Goal: Task Accomplishment & Management: Use online tool/utility

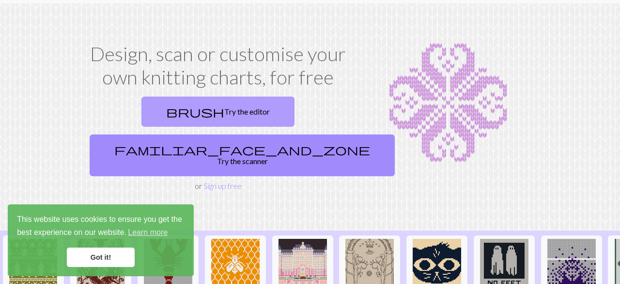
scroll to position [26, 0]
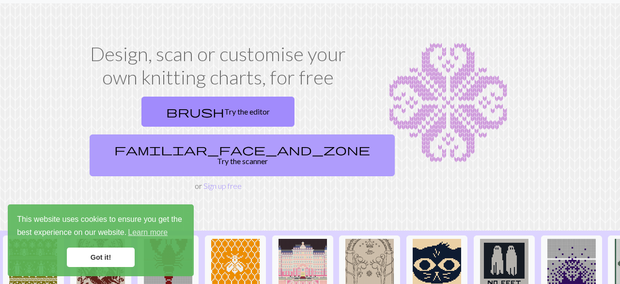
click at [254, 142] on span "familiar_face_and_zone" at bounding box center [242, 149] width 256 height 14
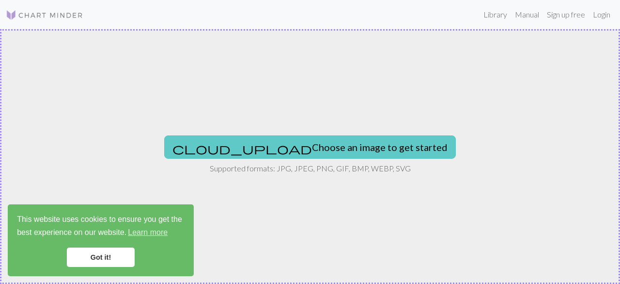
click at [259, 142] on button "cloud_upload Choose an image to get started" at bounding box center [310, 146] width 292 height 23
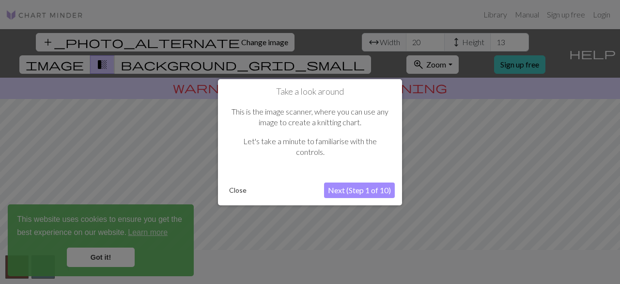
click at [347, 187] on button "Next (Step 1 of 10)" at bounding box center [359, 190] width 71 height 16
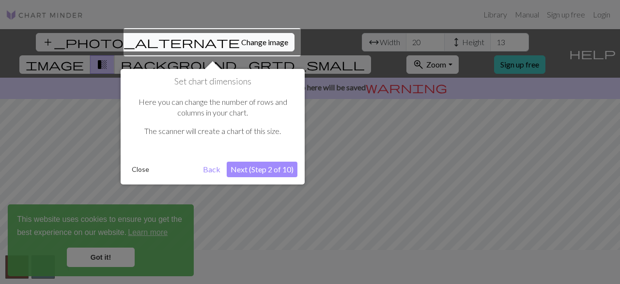
click at [278, 166] on button "Next (Step 2 of 10)" at bounding box center [262, 169] width 71 height 16
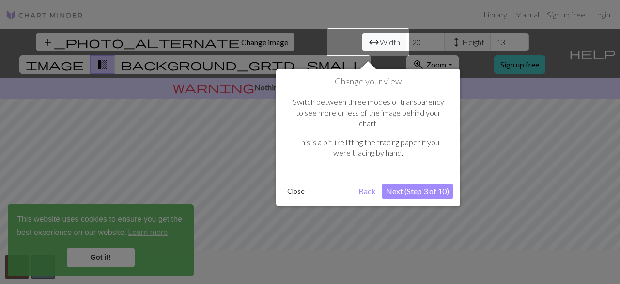
click at [404, 183] on button "Next (Step 3 of 10)" at bounding box center [417, 191] width 71 height 16
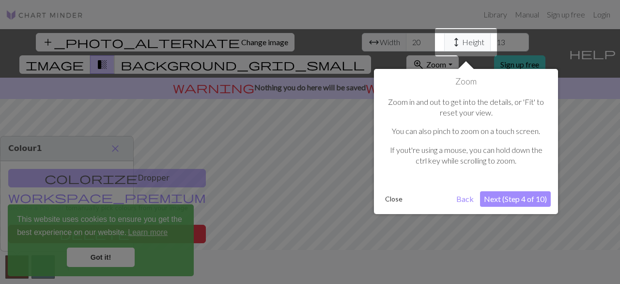
click at [510, 196] on button "Next (Step 4 of 10)" at bounding box center [515, 199] width 71 height 16
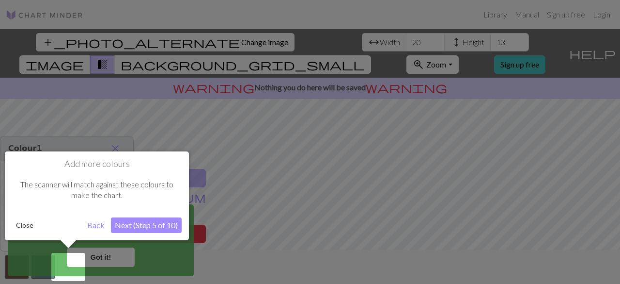
click at [172, 222] on button "Next (Step 5 of 10)" at bounding box center [146, 225] width 71 height 16
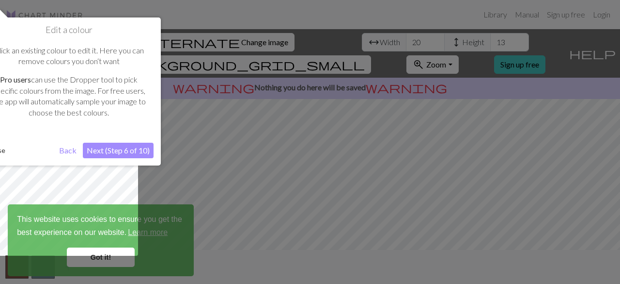
click at [144, 148] on button "Next (Step 6 of 10)" at bounding box center [118, 150] width 71 height 16
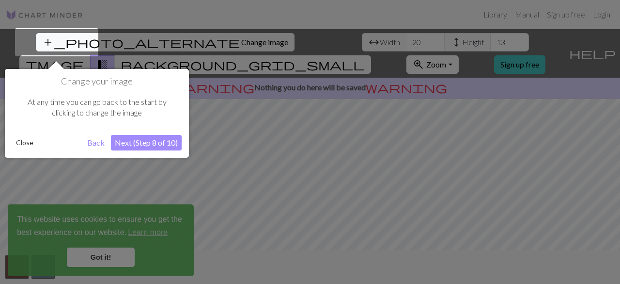
click at [141, 141] on button "Next (Step 8 of 10)" at bounding box center [146, 143] width 71 height 16
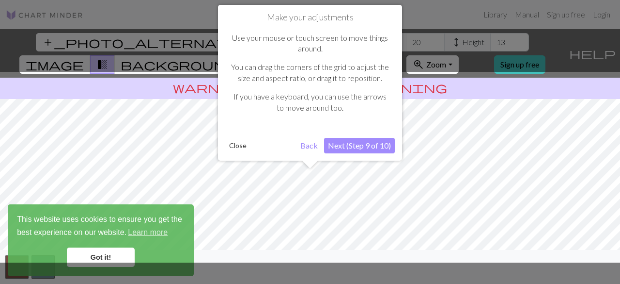
click at [344, 146] on button "Next (Step 9 of 10)" at bounding box center [359, 146] width 71 height 16
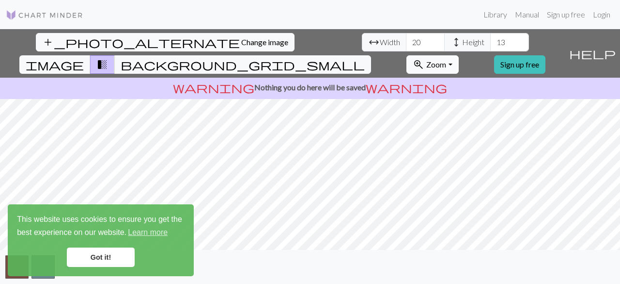
click at [446, 60] on span "Zoom" at bounding box center [436, 64] width 20 height 9
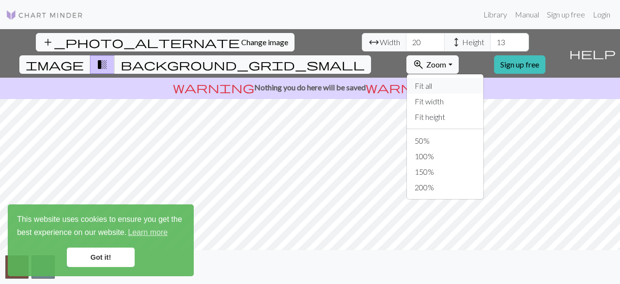
click at [464, 78] on button "Fit all" at bounding box center [445, 86] width 77 height 16
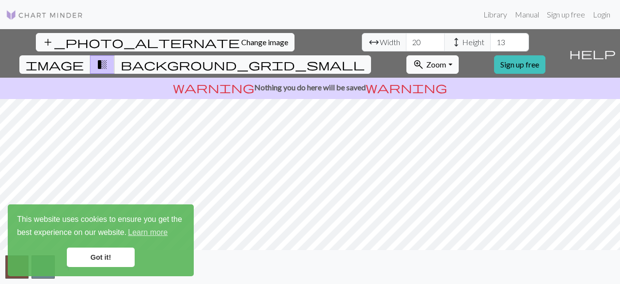
click at [446, 60] on span "Zoom" at bounding box center [436, 64] width 20 height 9
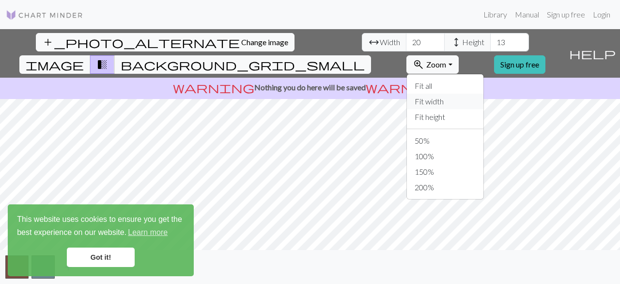
click at [474, 94] on button "Fit width" at bounding box center [445, 102] width 77 height 16
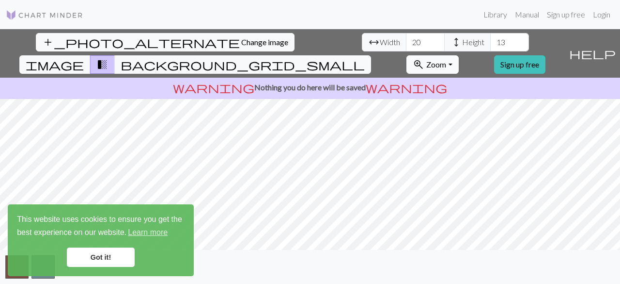
click at [446, 60] on span "Zoom" at bounding box center [436, 64] width 20 height 9
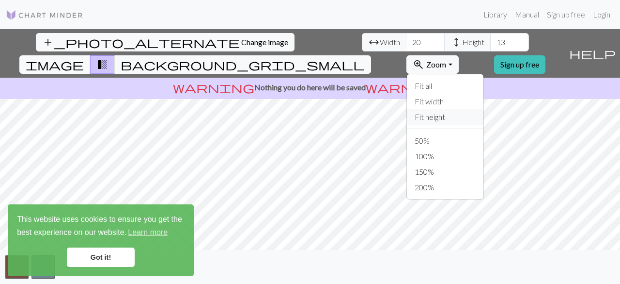
click at [472, 109] on button "Fit height" at bounding box center [445, 117] width 77 height 16
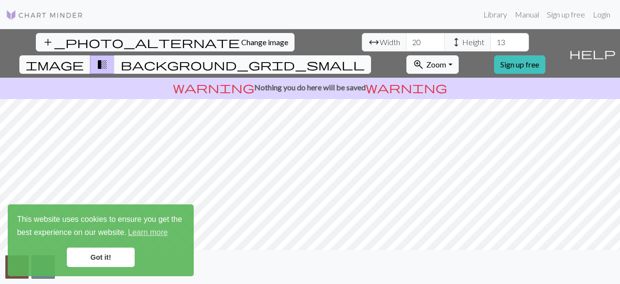
click at [365, 58] on span "background_grid_small" at bounding box center [243, 65] width 244 height 14
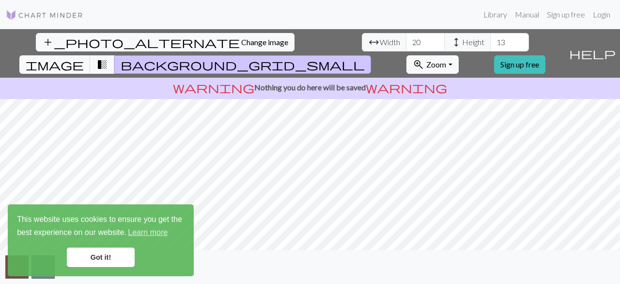
click at [365, 58] on span "background_grid_small" at bounding box center [243, 65] width 244 height 14
click at [108, 58] on span "transition_fade" at bounding box center [102, 65] width 12 height 14
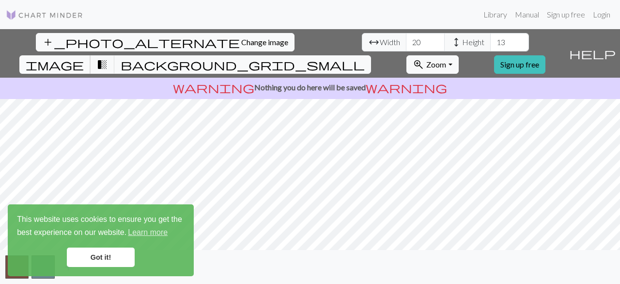
click at [84, 58] on span "image" at bounding box center [55, 65] width 58 height 14
click at [406, 43] on input "20" at bounding box center [425, 42] width 39 height 18
click at [406, 40] on input "21" at bounding box center [425, 42] width 39 height 18
click at [406, 40] on input "22" at bounding box center [425, 42] width 39 height 18
click at [406, 40] on input "23" at bounding box center [425, 42] width 39 height 18
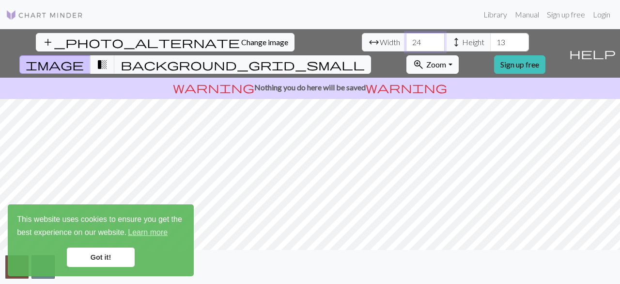
click at [406, 40] on input "24" at bounding box center [425, 42] width 39 height 18
click at [406, 40] on input "25" at bounding box center [425, 42] width 39 height 18
click at [406, 40] on input "26" at bounding box center [425, 42] width 39 height 18
click at [406, 40] on input "27" at bounding box center [425, 42] width 39 height 18
click at [406, 40] on input "28" at bounding box center [425, 42] width 39 height 18
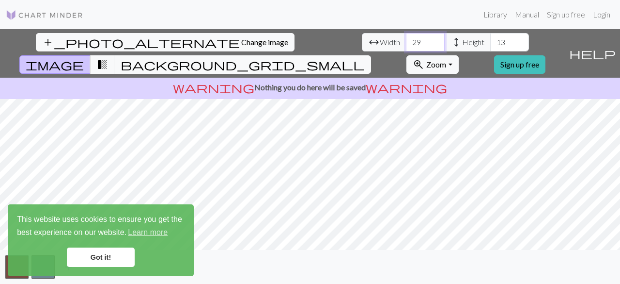
click at [406, 40] on input "29" at bounding box center [425, 42] width 39 height 18
click at [406, 40] on input "30" at bounding box center [425, 42] width 39 height 18
click at [406, 40] on input "31" at bounding box center [425, 42] width 39 height 18
click at [406, 40] on input "32" at bounding box center [425, 42] width 39 height 18
click at [406, 40] on input "33" at bounding box center [425, 42] width 39 height 18
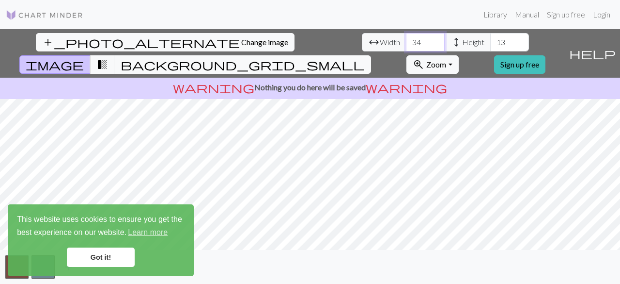
click at [406, 40] on input "34" at bounding box center [425, 42] width 39 height 18
type input "35"
click at [406, 40] on input "35" at bounding box center [425, 42] width 39 height 18
click at [490, 41] on input "13" at bounding box center [509, 42] width 39 height 18
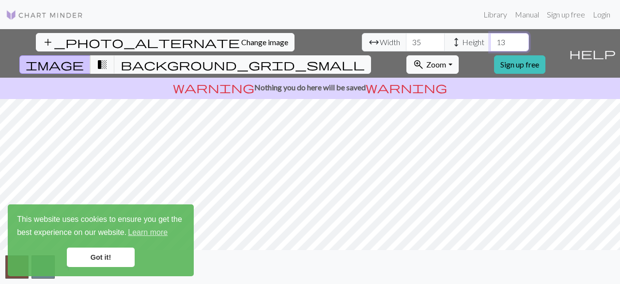
click at [490, 41] on input "13" at bounding box center [509, 42] width 39 height 18
type input "40"
click at [406, 43] on input "35" at bounding box center [425, 42] width 39 height 18
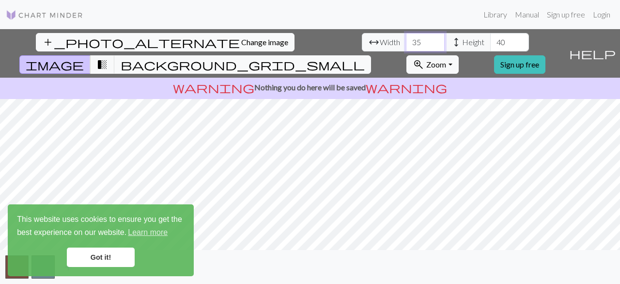
type input "3"
type input "5"
click at [458, 55] on button "zoom_in Zoom Zoom" at bounding box center [433, 64] width 52 height 18
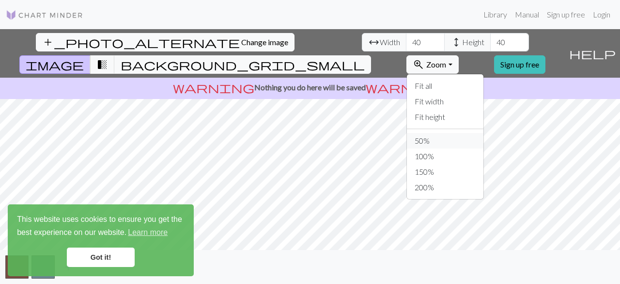
click at [462, 133] on button "50%" at bounding box center [445, 141] width 77 height 16
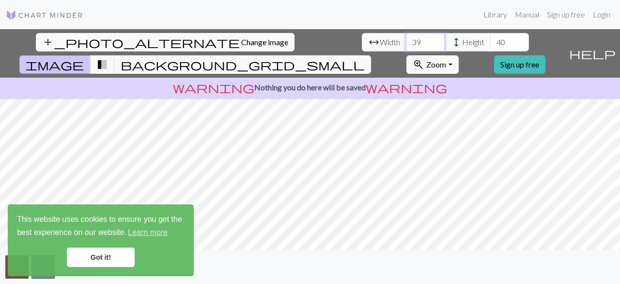
click at [406, 43] on input "39" at bounding box center [425, 42] width 39 height 18
click at [406, 43] on input "38" at bounding box center [425, 42] width 39 height 18
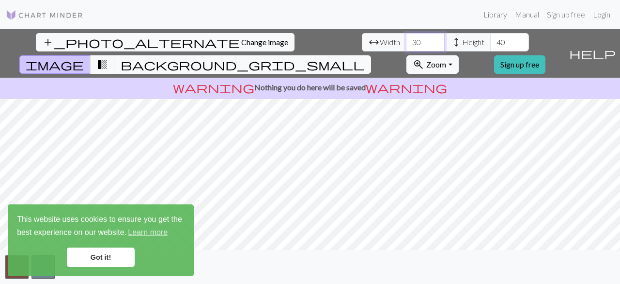
type input "3"
type input "20"
click at [490, 37] on input "40" at bounding box center [509, 42] width 39 height 18
click at [490, 38] on input "40" at bounding box center [509, 42] width 39 height 18
type input "4"
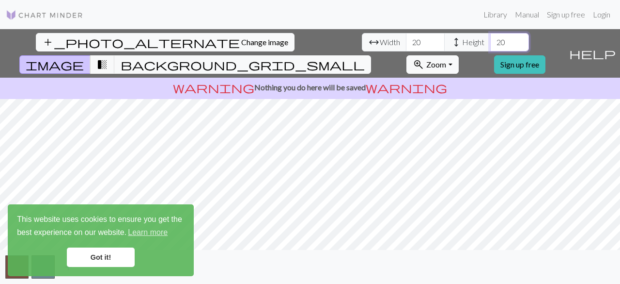
type input "20"
click at [446, 60] on span "Zoom" at bounding box center [436, 64] width 20 height 9
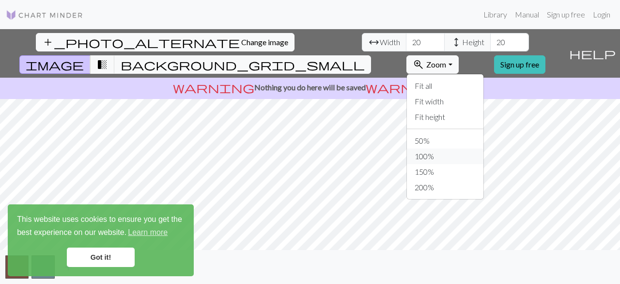
click at [457, 148] on button "100%" at bounding box center [445, 156] width 77 height 16
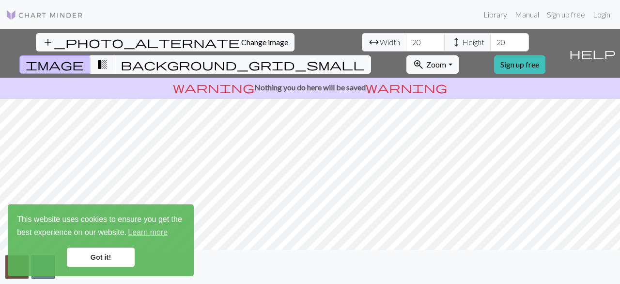
click at [108, 261] on link "Got it!" at bounding box center [101, 256] width 68 height 19
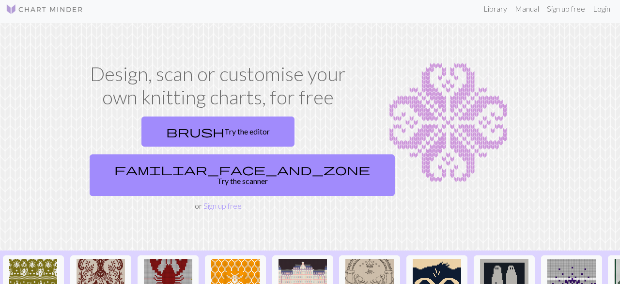
click at [207, 201] on link "Sign up free" at bounding box center [223, 205] width 38 height 9
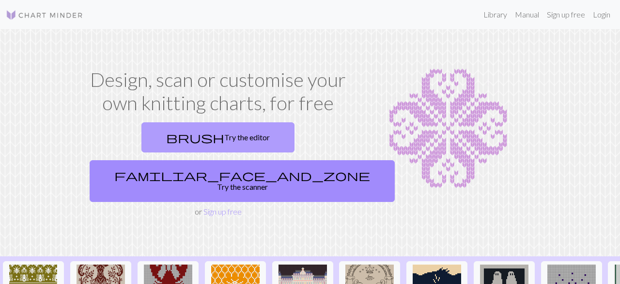
click at [188, 134] on link "brush Try the editor" at bounding box center [218, 137] width 153 height 30
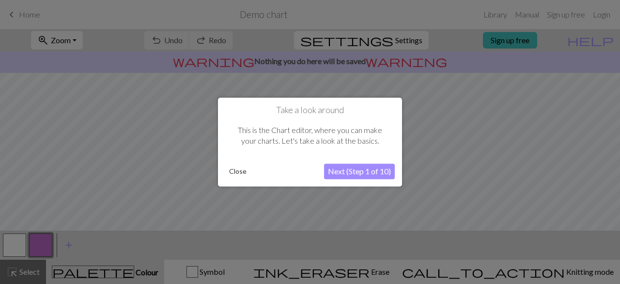
click at [338, 165] on button "Next (Step 1 of 10)" at bounding box center [359, 171] width 71 height 16
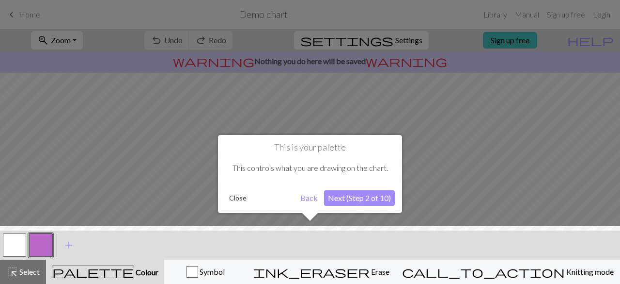
click at [347, 195] on button "Next (Step 2 of 10)" at bounding box center [359, 198] width 71 height 16
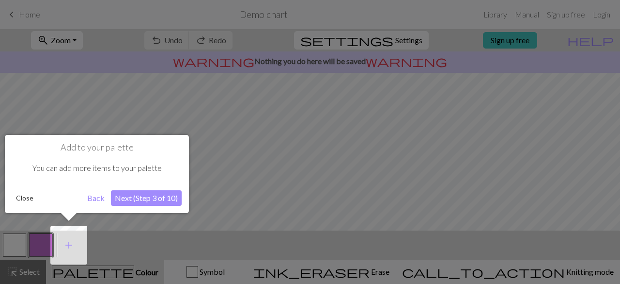
click at [137, 197] on button "Next (Step 3 of 10)" at bounding box center [146, 198] width 71 height 16
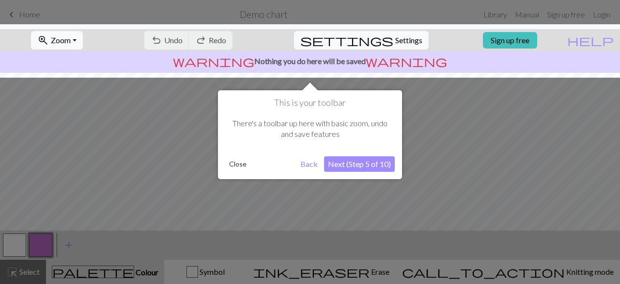
click at [345, 163] on button "Next (Step 5 of 10)" at bounding box center [359, 164] width 71 height 16
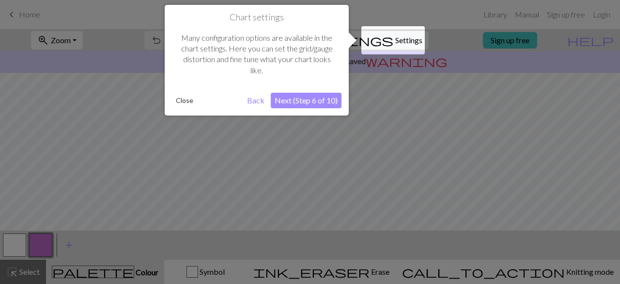
click at [184, 98] on button "Close" at bounding box center [184, 100] width 25 height 15
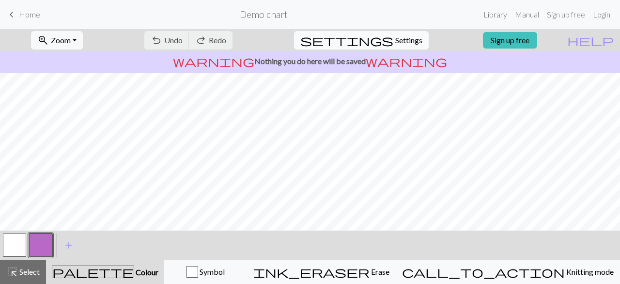
click at [372, 41] on button "settings Settings" at bounding box center [361, 40] width 135 height 18
select select "aran"
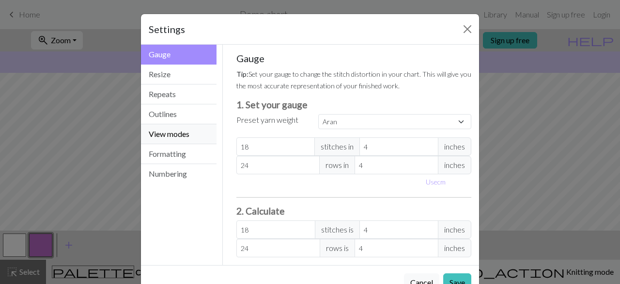
click at [170, 131] on button "View modes" at bounding box center [179, 134] width 76 height 20
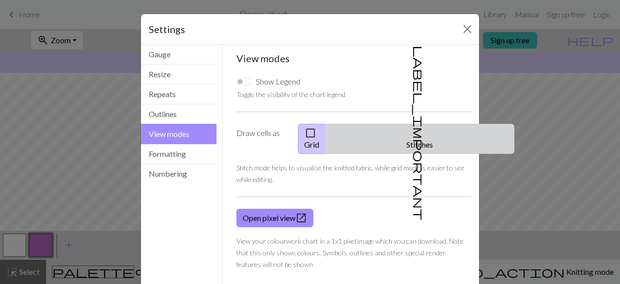
click at [412, 128] on span "label_important" at bounding box center [419, 133] width 14 height 174
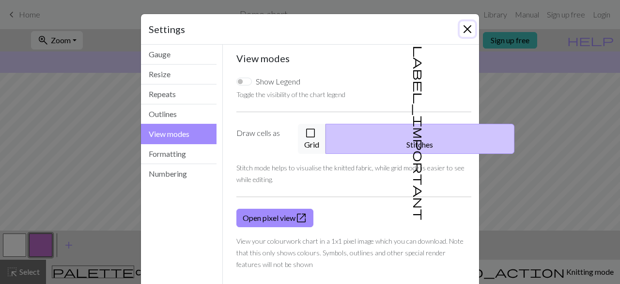
click at [467, 26] on button "Close" at bounding box center [468, 29] width 16 height 16
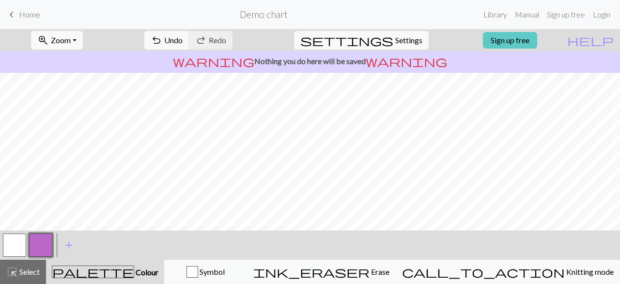
click at [535, 36] on link "Sign up free" at bounding box center [510, 40] width 54 height 16
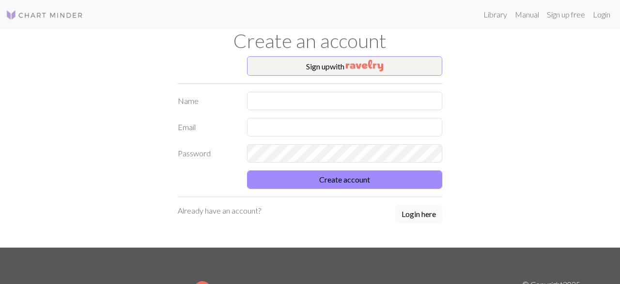
click at [401, 78] on div "Sign up with Name Email Password Create account Already have an account? Login …" at bounding box center [310, 151] width 276 height 191
click at [393, 67] on button "Sign up with" at bounding box center [345, 65] width 196 height 19
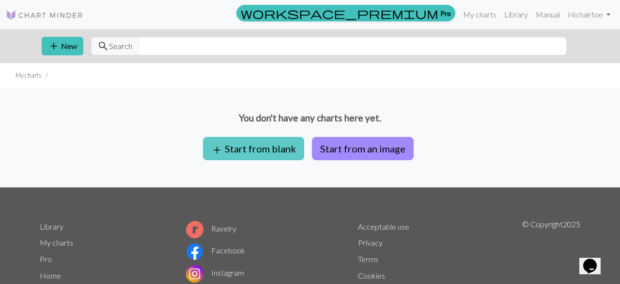
click at [225, 143] on button "add Start from blank" at bounding box center [253, 148] width 101 height 23
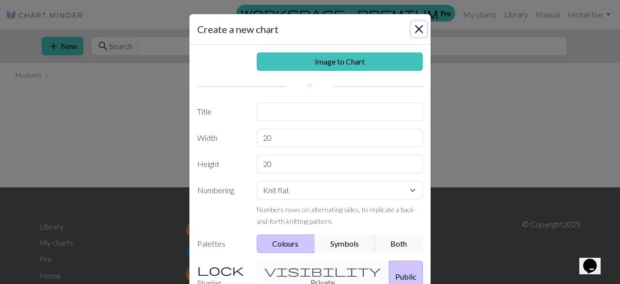
click at [418, 28] on button "Close" at bounding box center [419, 29] width 16 height 16
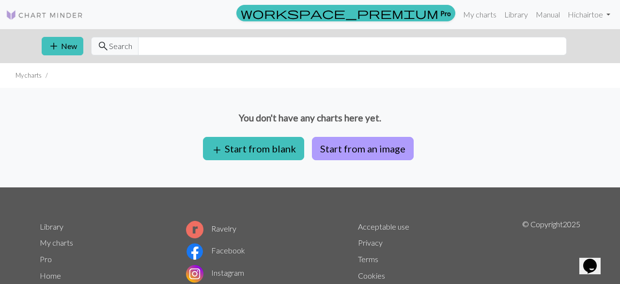
click at [358, 151] on button "Start from an image" at bounding box center [363, 148] width 102 height 23
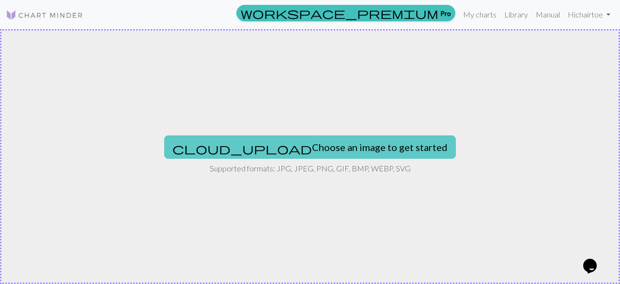
click at [276, 145] on button "cloud_upload Choose an image to get started" at bounding box center [310, 146] width 292 height 23
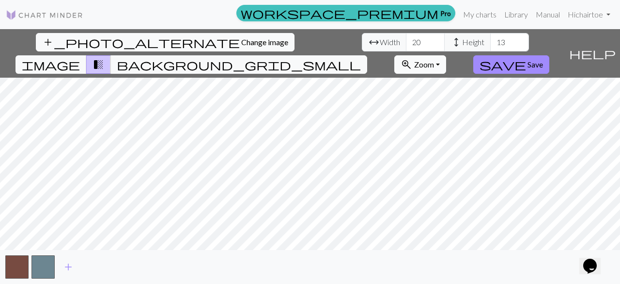
click at [434, 60] on span "Zoom" at bounding box center [424, 64] width 20 height 9
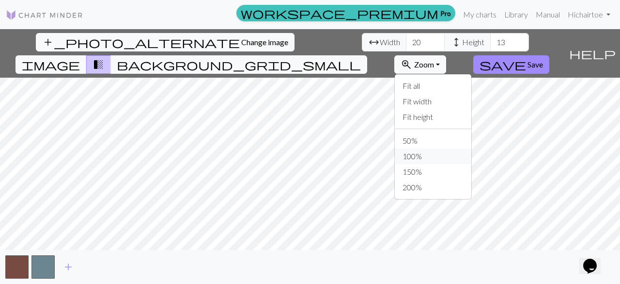
click at [462, 148] on button "100%" at bounding box center [433, 156] width 77 height 16
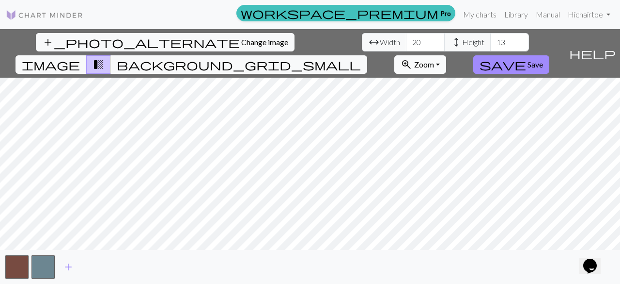
click at [434, 60] on span "Zoom" at bounding box center [424, 64] width 20 height 9
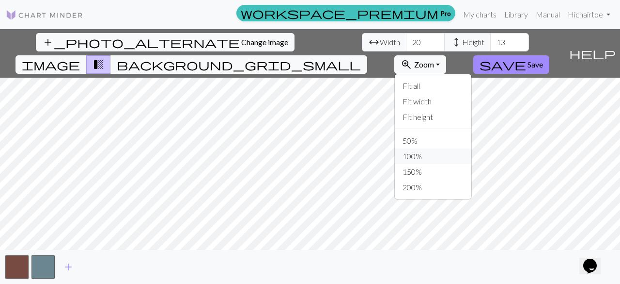
click at [464, 148] on button "100%" at bounding box center [433, 156] width 77 height 16
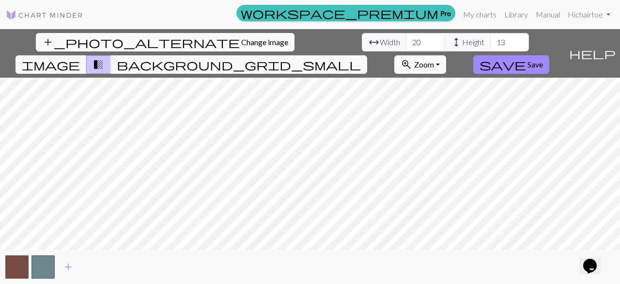
click at [412, 58] on span "zoom_in" at bounding box center [407, 65] width 12 height 14
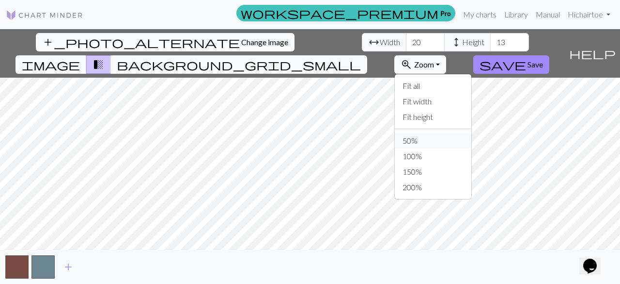
click at [463, 133] on button "50%" at bounding box center [433, 141] width 77 height 16
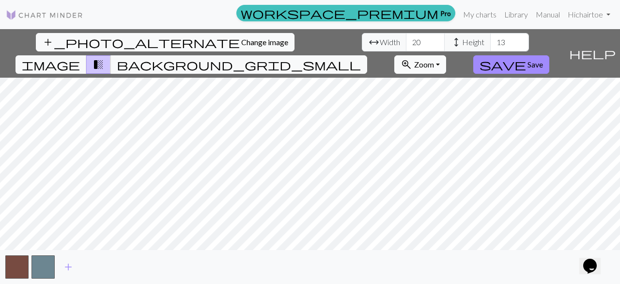
click at [446, 55] on button "zoom_in Zoom Zoom" at bounding box center [420, 64] width 52 height 18
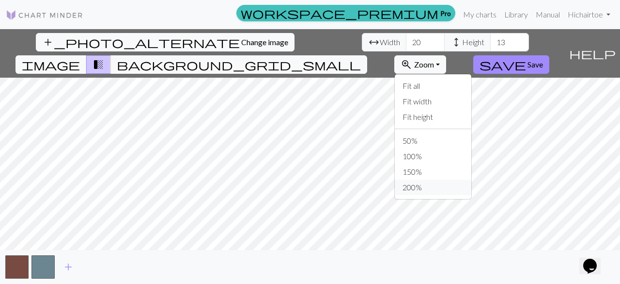
click at [472, 179] on button "200%" at bounding box center [433, 187] width 77 height 16
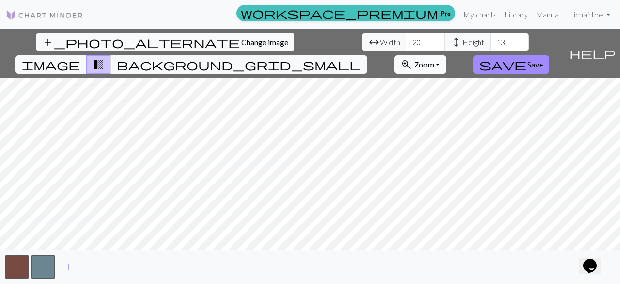
click at [434, 60] on span "Zoom" at bounding box center [424, 64] width 20 height 9
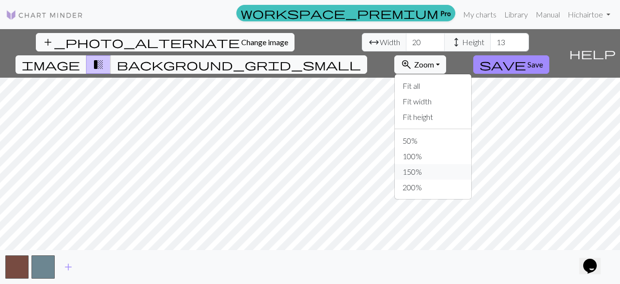
click at [468, 164] on button "150%" at bounding box center [433, 172] width 77 height 16
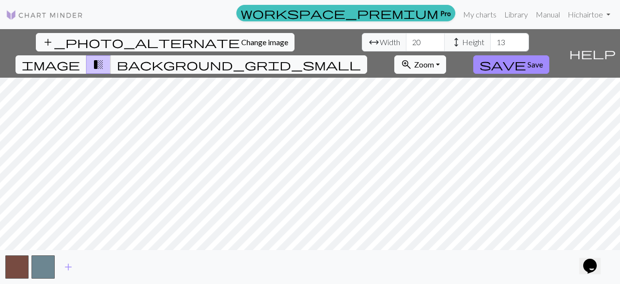
click at [446, 55] on button "zoom_in Zoom Zoom" at bounding box center [420, 64] width 52 height 18
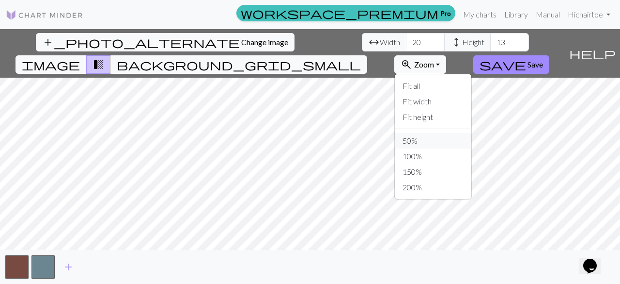
click at [469, 133] on button "50%" at bounding box center [433, 141] width 77 height 16
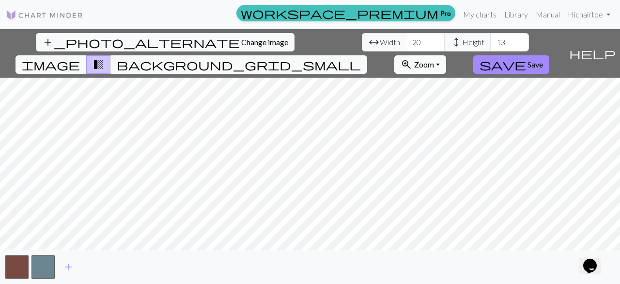
click at [446, 55] on button "zoom_in Zoom Zoom" at bounding box center [420, 64] width 52 height 18
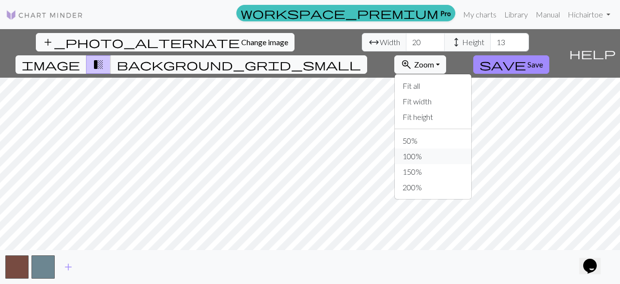
click at [472, 148] on button "100%" at bounding box center [433, 156] width 77 height 16
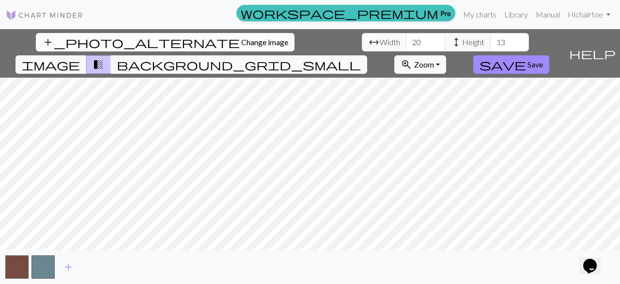
click at [241, 38] on span "Change image" at bounding box center [264, 41] width 47 height 9
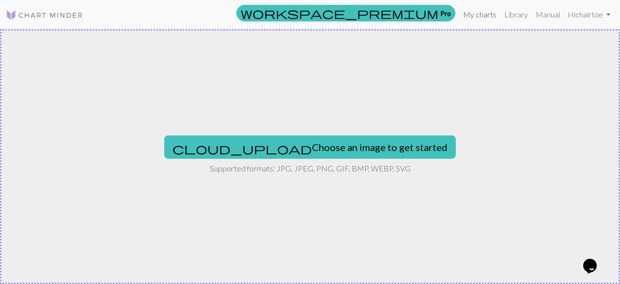
click at [476, 12] on link "My charts" at bounding box center [479, 14] width 41 height 19
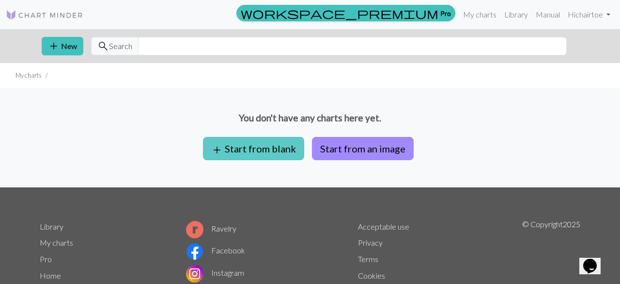
click at [276, 148] on button "add Start from blank" at bounding box center [253, 148] width 101 height 23
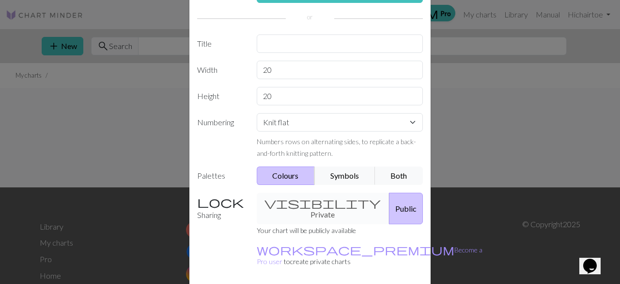
scroll to position [59, 0]
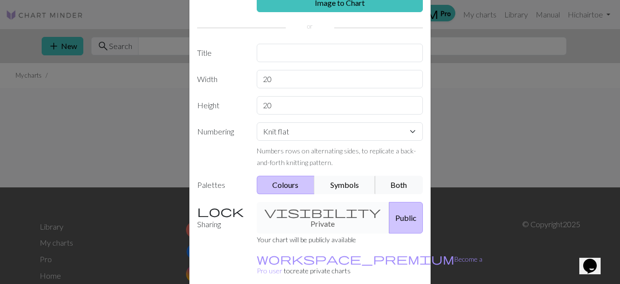
click at [335, 186] on button "Symbols" at bounding box center [345, 184] width 61 height 18
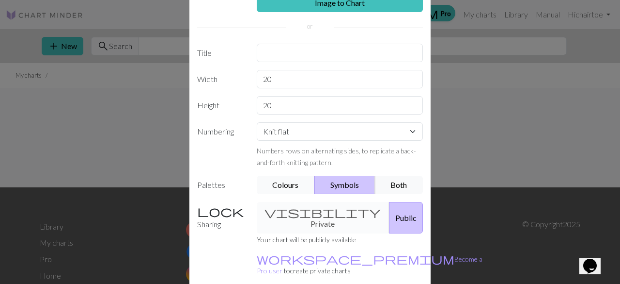
click at [298, 183] on button "Colours" at bounding box center [286, 184] width 59 height 18
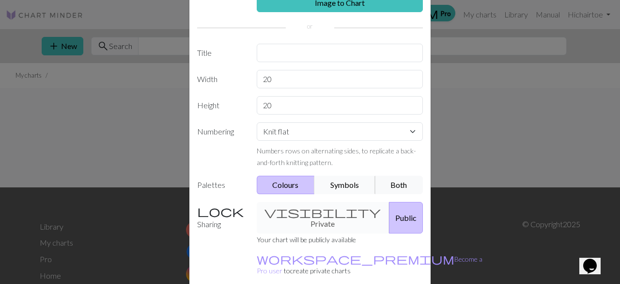
click at [335, 186] on button "Symbols" at bounding box center [345, 184] width 61 height 18
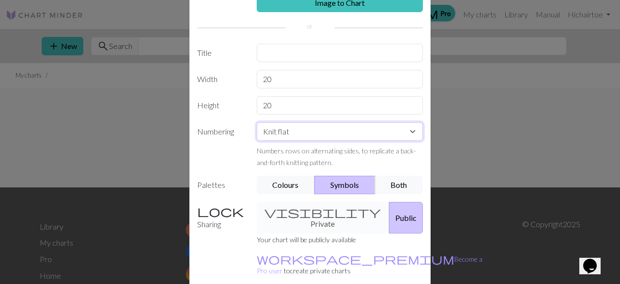
click at [283, 137] on select "Knit flat Knit in the round Lace knitting Cross stitch" at bounding box center [340, 131] width 167 height 18
select select "round"
click at [257, 122] on select "Knit flat Knit in the round Lace knitting Cross stitch" at bounding box center [340, 131] width 167 height 18
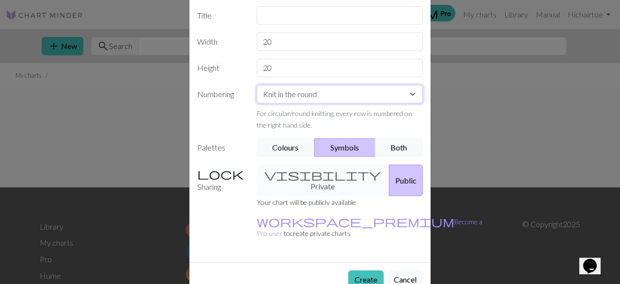
scroll to position [99, 0]
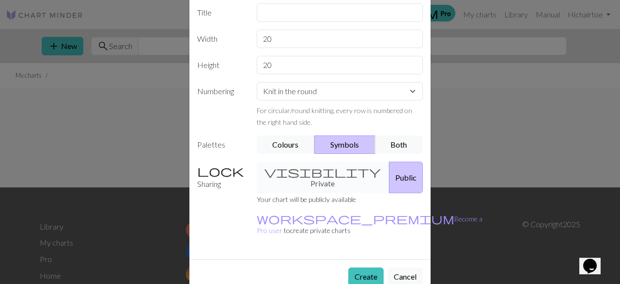
click at [323, 171] on div "visibility Private Public" at bounding box center [340, 177] width 178 height 32
click at [389, 172] on button "Public" at bounding box center [406, 177] width 34 height 32
click at [363, 267] on button "Create" at bounding box center [365, 276] width 35 height 18
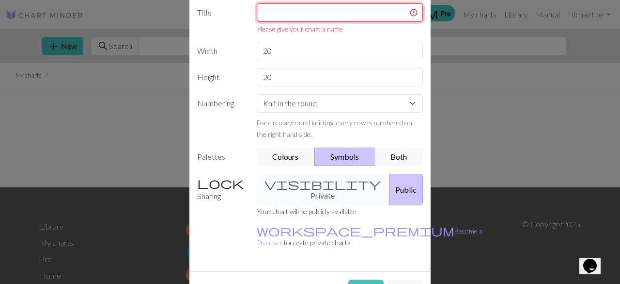
click at [351, 20] on input "text" at bounding box center [340, 12] width 167 height 18
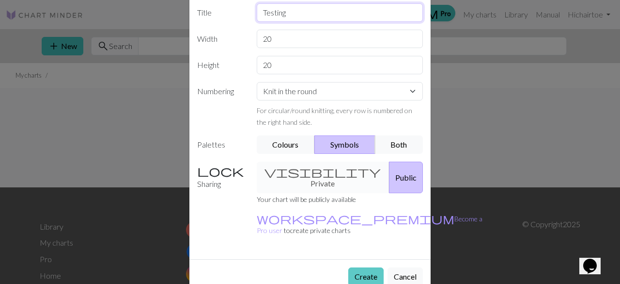
type input "Testing"
click at [361, 267] on button "Create" at bounding box center [365, 276] width 35 height 18
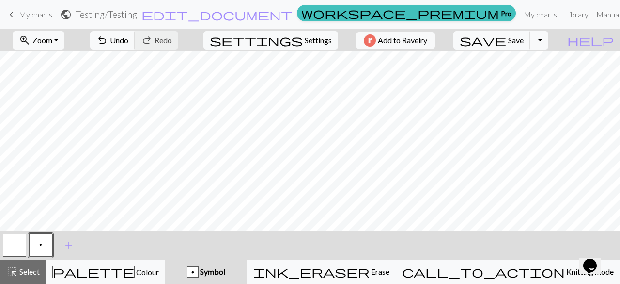
click at [38, 242] on button "p" at bounding box center [40, 244] width 23 height 23
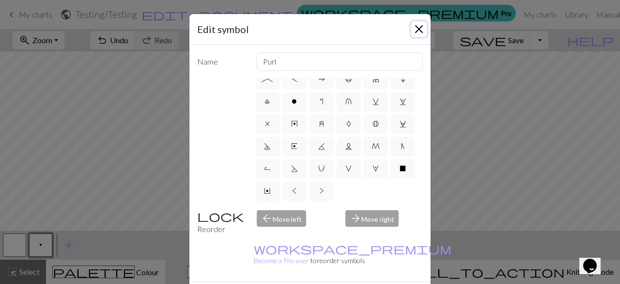
click at [416, 32] on button "Close" at bounding box center [419, 29] width 16 height 16
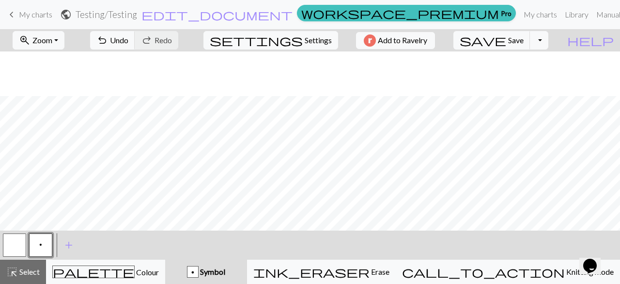
scroll to position [46, 0]
click at [67, 242] on span "add" at bounding box center [69, 245] width 12 height 14
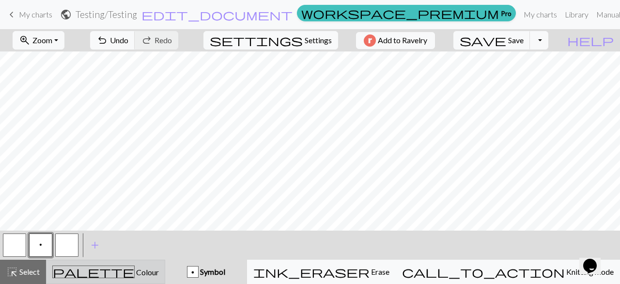
click at [120, 266] on div "palette Colour Colour" at bounding box center [105, 271] width 107 height 13
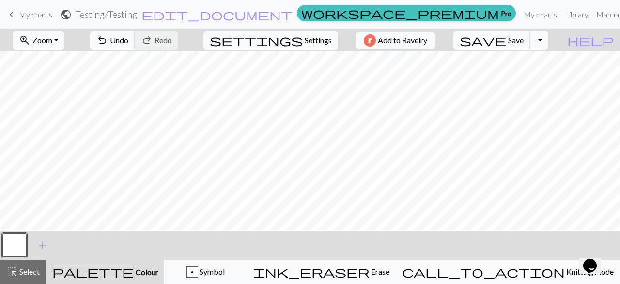
click at [23, 239] on button "button" at bounding box center [14, 244] width 23 height 23
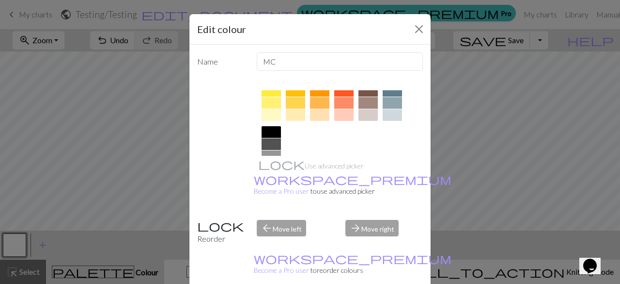
scroll to position [167, 0]
click at [372, 117] on div at bounding box center [368, 116] width 19 height 12
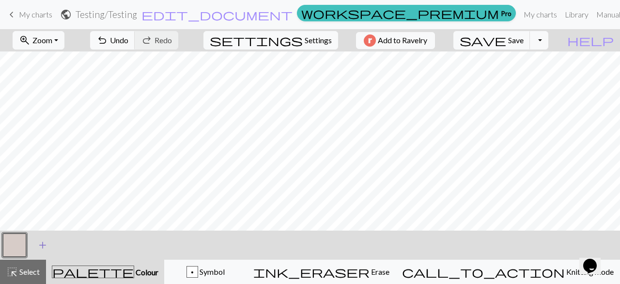
click at [40, 245] on span "add" at bounding box center [43, 245] width 12 height 14
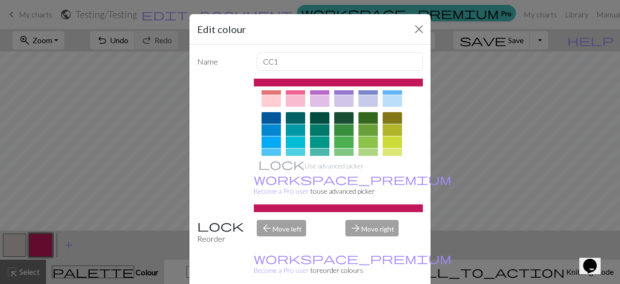
scroll to position [0, 0]
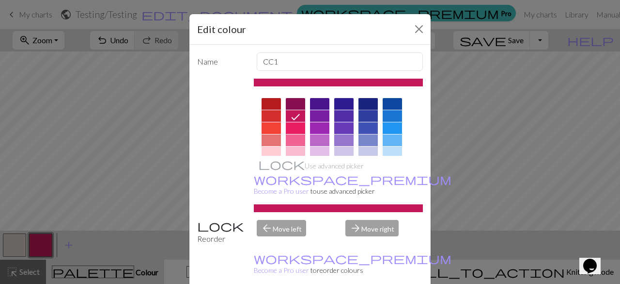
click at [371, 104] on div at bounding box center [368, 104] width 19 height 12
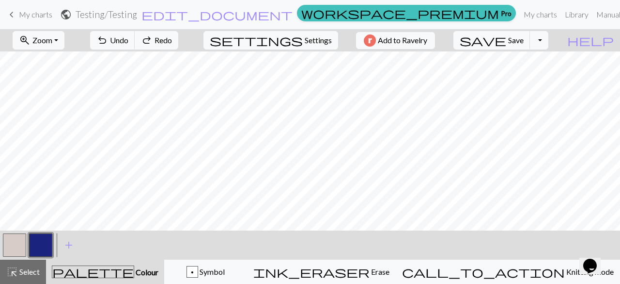
click at [21, 245] on button "button" at bounding box center [14, 244] width 23 height 23
click at [43, 245] on button "button" at bounding box center [40, 244] width 23 height 23
click at [12, 243] on button "button" at bounding box center [14, 244] width 23 height 23
click at [42, 245] on button "button" at bounding box center [40, 244] width 23 height 23
click at [19, 245] on button "button" at bounding box center [14, 244] width 23 height 23
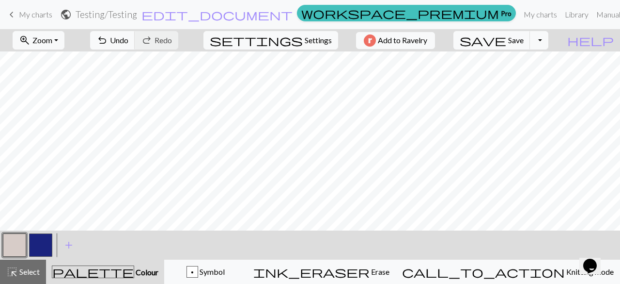
click at [38, 246] on button "button" at bounding box center [40, 244] width 23 height 23
click at [322, 36] on span "Settings" at bounding box center [318, 40] width 27 height 12
select select "aran"
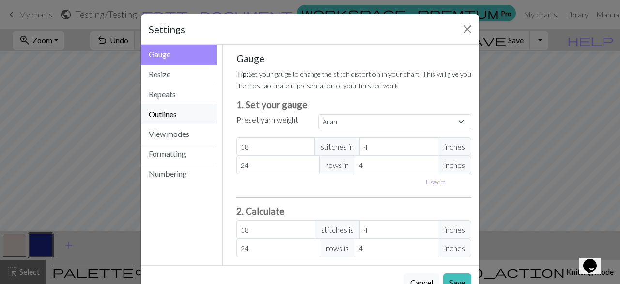
click at [185, 118] on button "Outlines" at bounding box center [179, 114] width 76 height 20
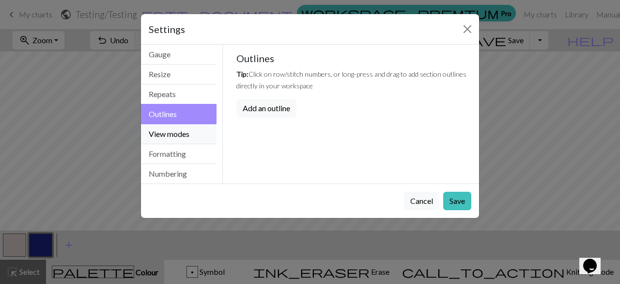
click at [178, 141] on button "View modes" at bounding box center [179, 134] width 76 height 20
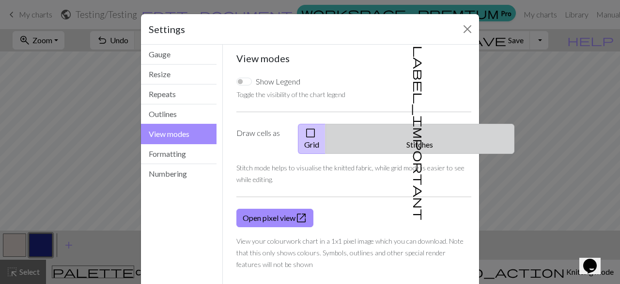
click at [412, 134] on span "label_important" at bounding box center [419, 133] width 14 height 174
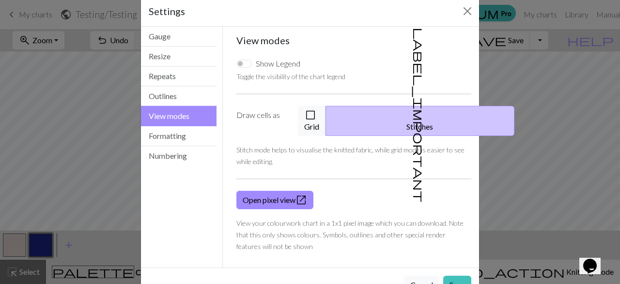
scroll to position [18, 0]
click at [462, 275] on button "Save" at bounding box center [457, 284] width 28 height 18
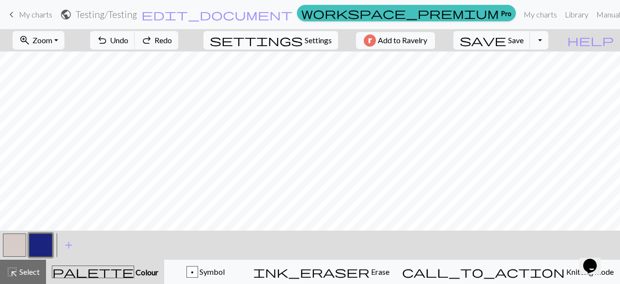
click at [318, 42] on span "Settings" at bounding box center [318, 40] width 27 height 12
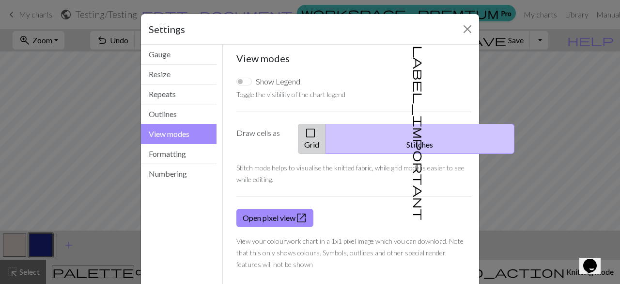
click at [326, 128] on button "check_box_outline_blank Grid" at bounding box center [312, 139] width 28 height 30
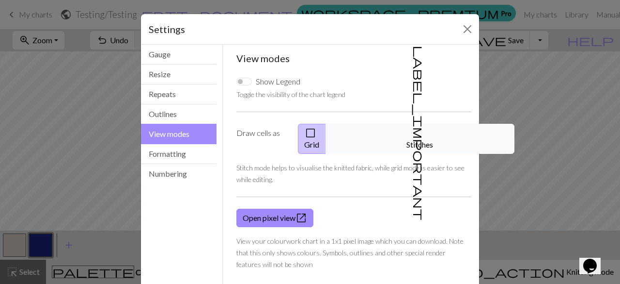
click at [316, 131] on span "check_box_outline_blank" at bounding box center [311, 133] width 12 height 14
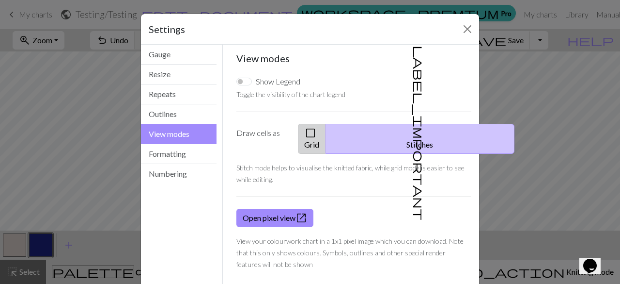
click at [326, 140] on button "check_box_outline_blank Grid" at bounding box center [312, 139] width 28 height 30
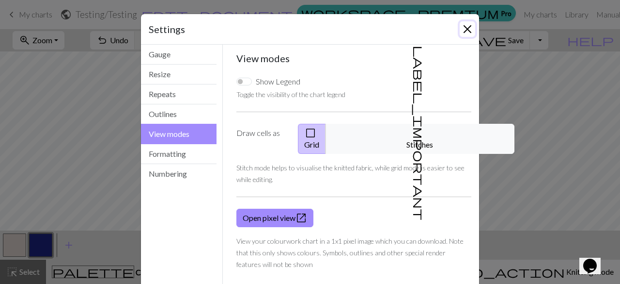
click at [466, 30] on button "Close" at bounding box center [468, 29] width 16 height 16
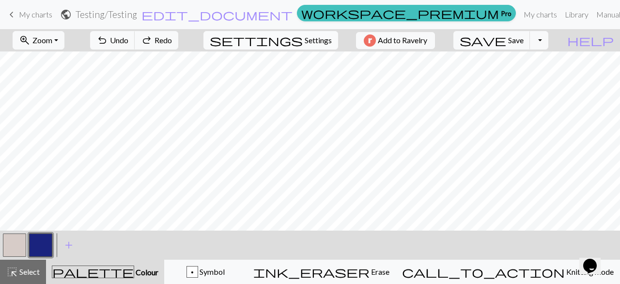
click at [316, 35] on span "Settings" at bounding box center [318, 40] width 27 height 12
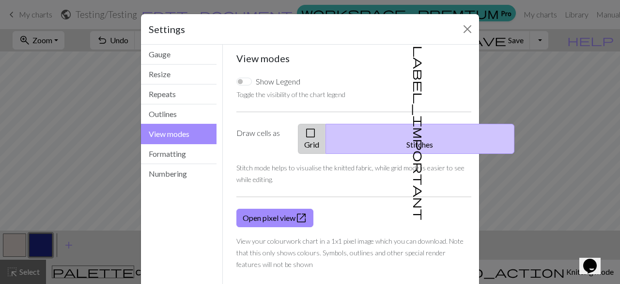
click at [326, 129] on button "check_box_outline_blank Grid" at bounding box center [312, 139] width 28 height 30
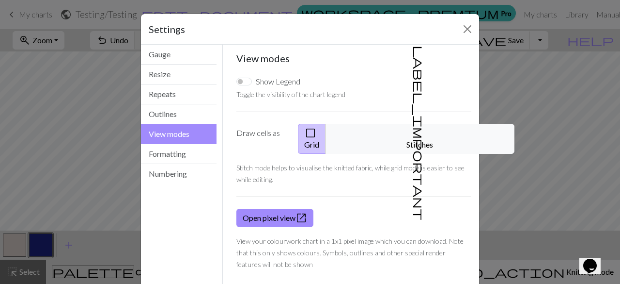
click at [72, 164] on div "Settings View modes Gauge Resize Repeats Outlines View modes Formatting Numberi…" at bounding box center [310, 142] width 620 height 284
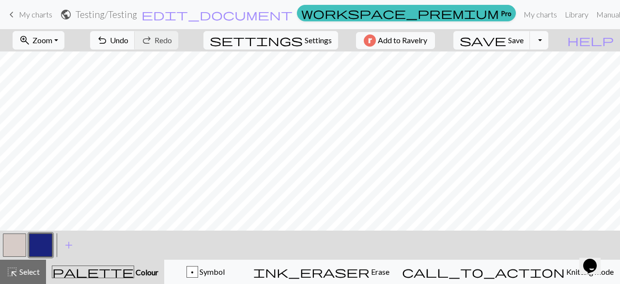
click at [16, 242] on button "button" at bounding box center [14, 244] width 23 height 23
click at [40, 248] on button "button" at bounding box center [40, 244] width 23 height 23
click at [16, 240] on button "button" at bounding box center [14, 244] width 23 height 23
click at [16, 241] on button "button" at bounding box center [14, 244] width 23 height 23
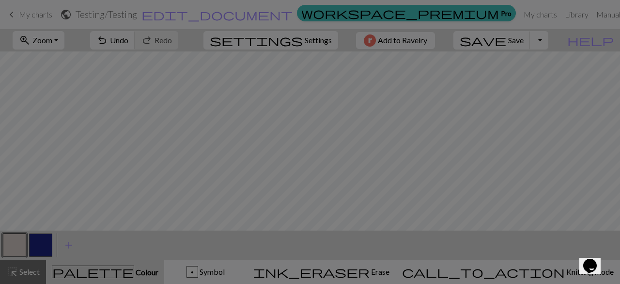
click at [42, 243] on div "Edit colour Name MC Use advanced picker workspace_premium Become a Pro user to …" at bounding box center [310, 142] width 620 height 284
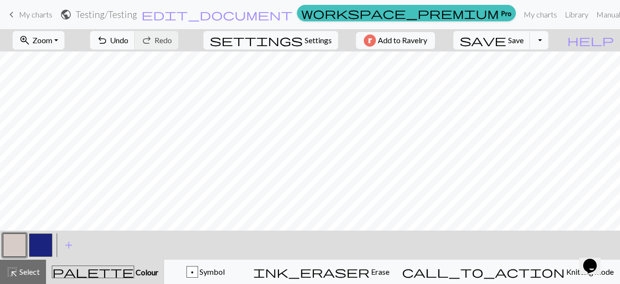
click at [50, 246] on button "button" at bounding box center [40, 244] width 23 height 23
click at [16, 243] on button "button" at bounding box center [14, 244] width 23 height 23
click at [39, 243] on button "button" at bounding box center [40, 244] width 23 height 23
click at [16, 241] on button "button" at bounding box center [14, 244] width 23 height 23
click at [41, 246] on button "button" at bounding box center [40, 244] width 23 height 23
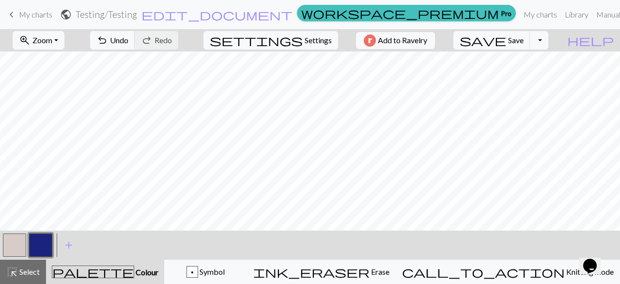
click at [19, 239] on button "button" at bounding box center [14, 244] width 23 height 23
click at [47, 243] on button "button" at bounding box center [40, 244] width 23 height 23
click at [15, 247] on button "button" at bounding box center [14, 244] width 23 height 23
click at [42, 246] on button "button" at bounding box center [40, 244] width 23 height 23
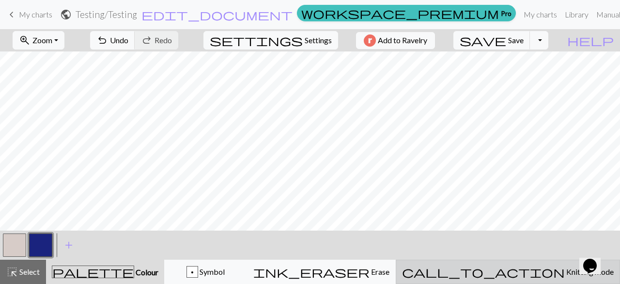
click at [507, 268] on div "call_to_action Knitting mode Knitting mode" at bounding box center [508, 272] width 212 height 12
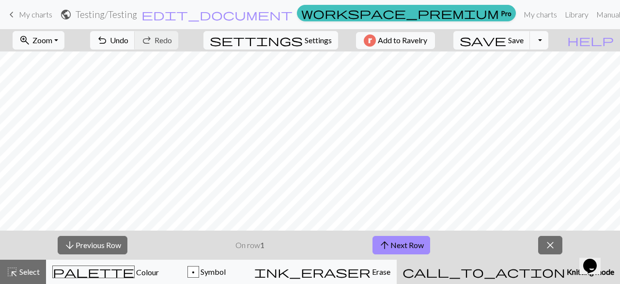
click at [507, 268] on div "call_to_action Knitting mode Knitting mode" at bounding box center [509, 272] width 212 height 12
click at [547, 239] on span "close" at bounding box center [551, 245] width 12 height 14
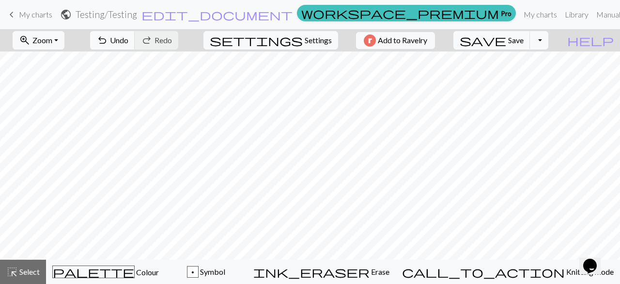
scroll to position [30, 0]
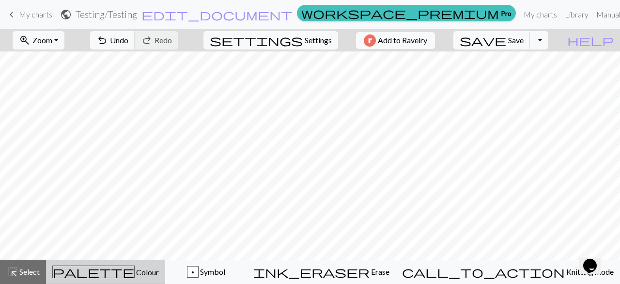
click at [93, 266] on div "palette Colour Colour" at bounding box center [105, 271] width 107 height 13
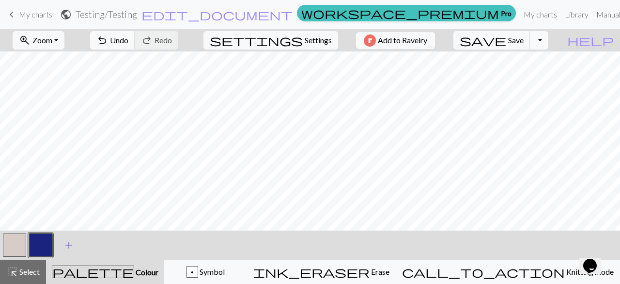
click at [69, 245] on span "add" at bounding box center [69, 245] width 12 height 14
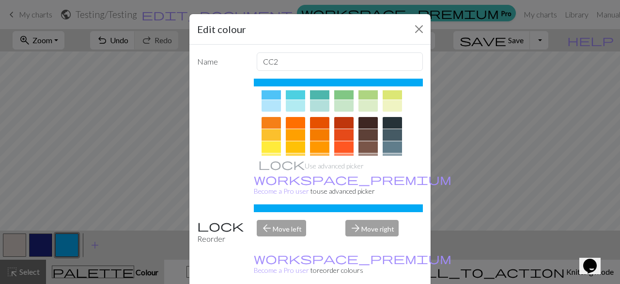
scroll to position [114, 0]
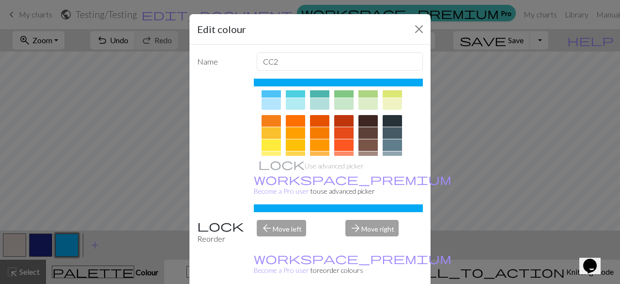
click at [320, 121] on div at bounding box center [319, 121] width 19 height 12
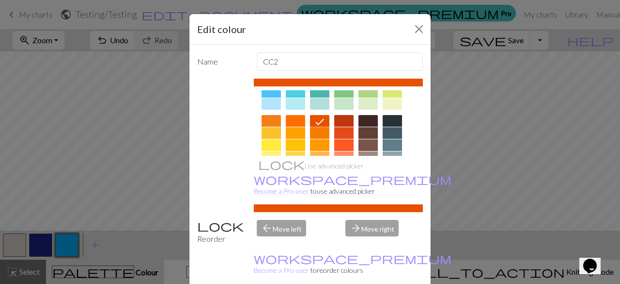
click at [342, 131] on div at bounding box center [343, 133] width 19 height 12
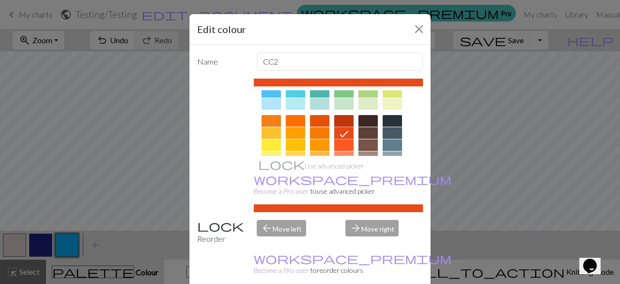
click at [323, 131] on div at bounding box center [319, 133] width 19 height 12
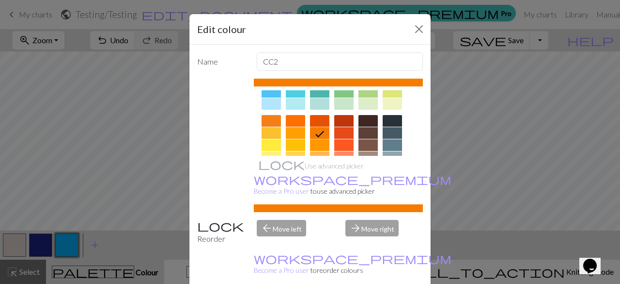
click at [319, 121] on div at bounding box center [319, 121] width 19 height 12
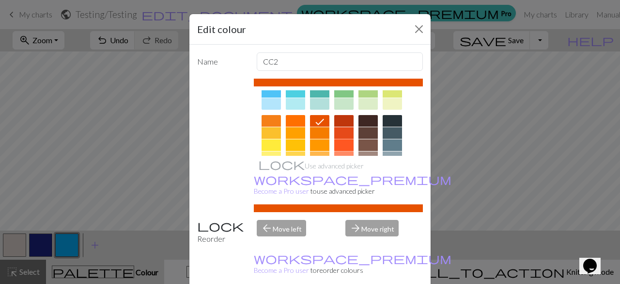
click at [337, 144] on div at bounding box center [343, 145] width 19 height 12
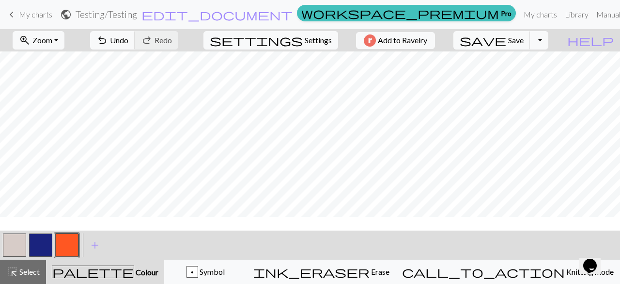
scroll to position [0, 0]
click at [46, 244] on button "button" at bounding box center [40, 244] width 23 height 23
click at [13, 246] on button "button" at bounding box center [14, 244] width 23 height 23
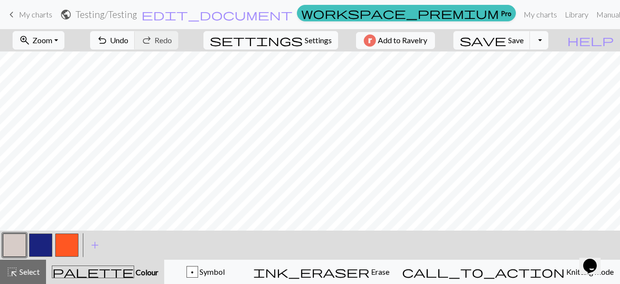
click at [16, 238] on button "button" at bounding box center [14, 244] width 23 height 23
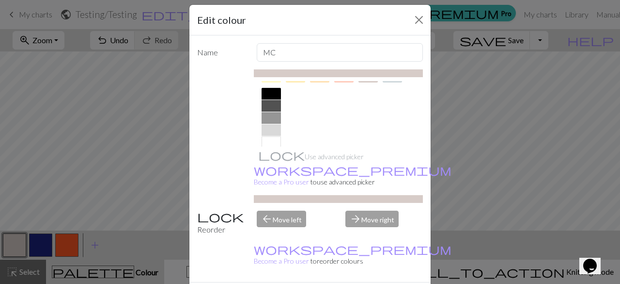
scroll to position [210, 0]
click at [279, 119] on div at bounding box center [271, 117] width 19 height 12
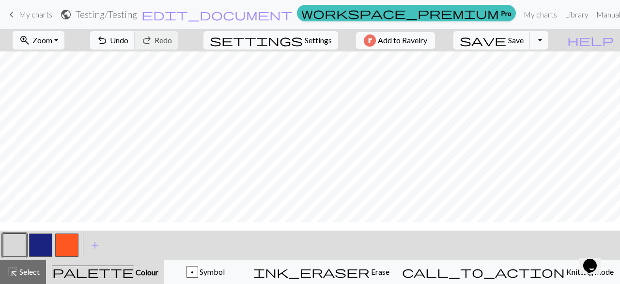
scroll to position [0, 0]
click at [47, 236] on button "button" at bounding box center [40, 244] width 23 height 23
click at [294, 45] on span "settings" at bounding box center [256, 40] width 93 height 14
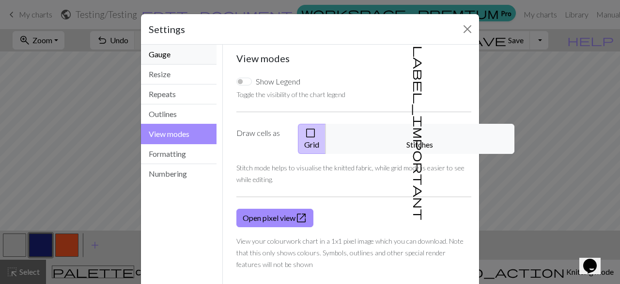
click at [169, 57] on button "Gauge" at bounding box center [179, 55] width 76 height 20
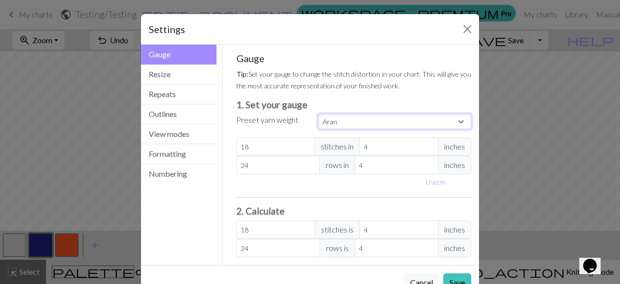
click at [351, 124] on select "Custom Square Lace Light Fingering Fingering Sport Double knit Worsted Aran Bul…" at bounding box center [394, 121] width 153 height 15
select select "dk"
click at [318, 114] on select "Custom Square Lace Light Fingering Fingering Sport Double knit Worsted Aran Bul…" at bounding box center [394, 121] width 153 height 15
type input "22"
type input "30"
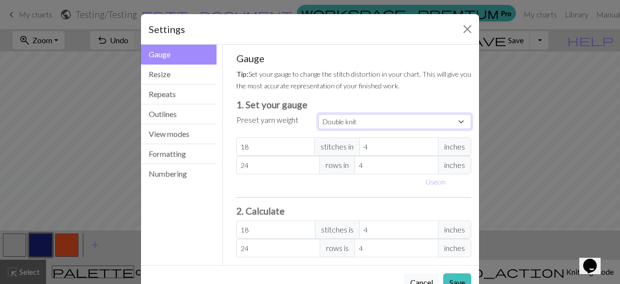
type input "22"
type input "30"
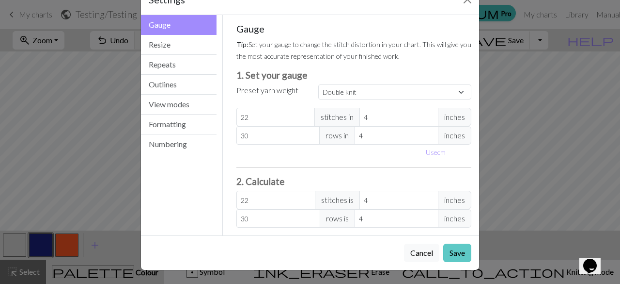
click at [461, 252] on button "Save" at bounding box center [457, 252] width 28 height 18
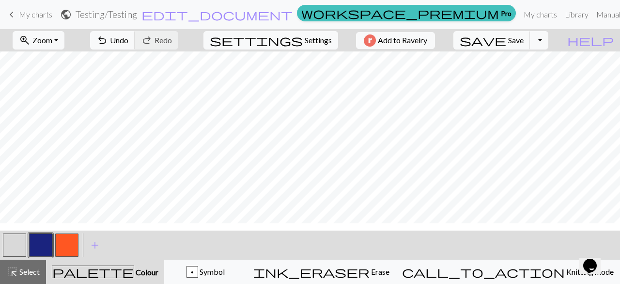
scroll to position [0, 0]
click at [46, 244] on button "button" at bounding box center [40, 244] width 23 height 23
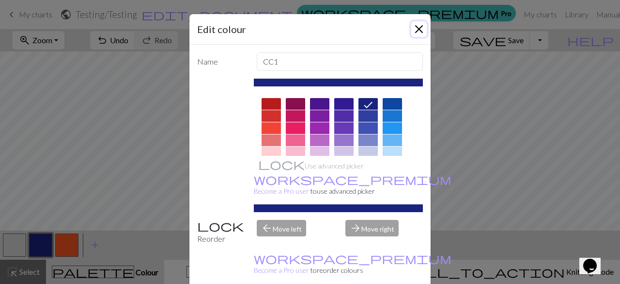
click at [419, 29] on button "Close" at bounding box center [419, 29] width 16 height 16
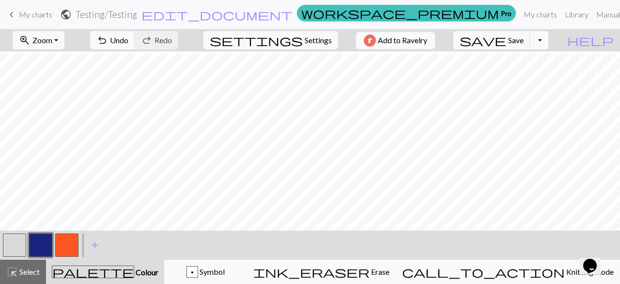
scroll to position [8, 0]
click at [41, 242] on button "button" at bounding box center [40, 244] width 23 height 23
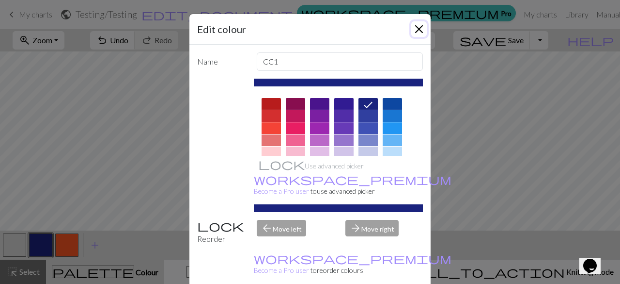
click at [418, 29] on button "Close" at bounding box center [419, 29] width 16 height 16
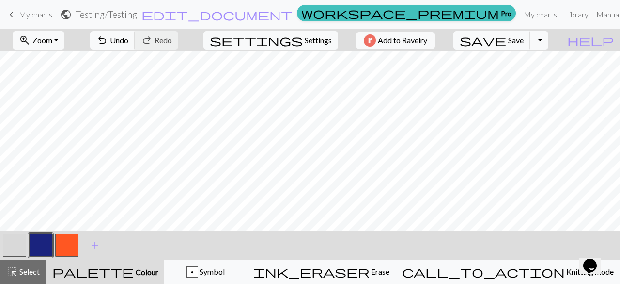
click at [47, 245] on button "button" at bounding box center [40, 244] width 23 height 23
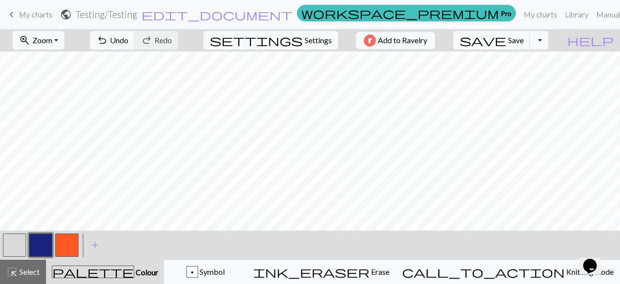
click at [158, 272] on div "palette Colour Colour" at bounding box center [105, 271] width 107 height 13
click at [18, 239] on button "button" at bounding box center [14, 244] width 23 height 23
click at [37, 246] on button "button" at bounding box center [40, 244] width 23 height 23
click at [13, 242] on button "button" at bounding box center [14, 244] width 23 height 23
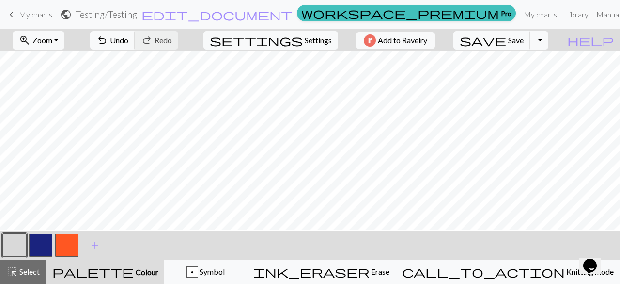
scroll to position [0, 0]
click at [305, 40] on span "Settings" at bounding box center [318, 40] width 27 height 12
select select "dk"
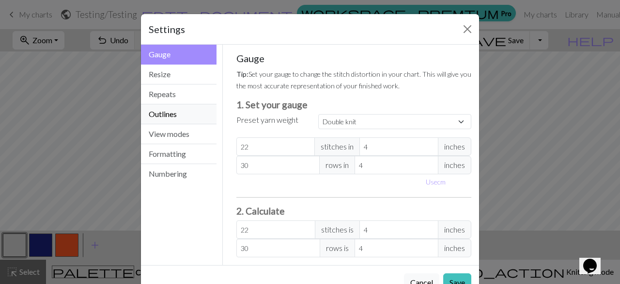
click at [173, 117] on button "Outlines" at bounding box center [179, 114] width 76 height 20
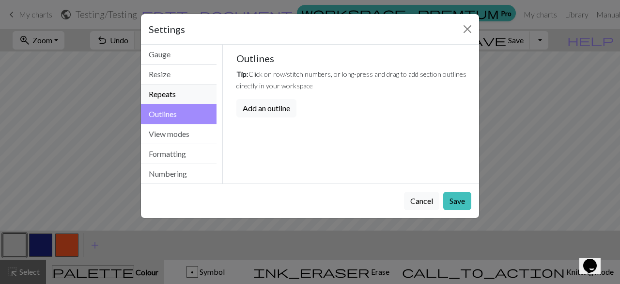
click at [171, 95] on button "Repeats" at bounding box center [179, 94] width 76 height 20
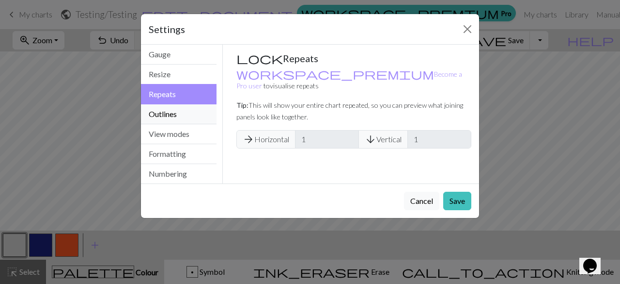
click at [184, 112] on button "Outlines" at bounding box center [179, 114] width 76 height 20
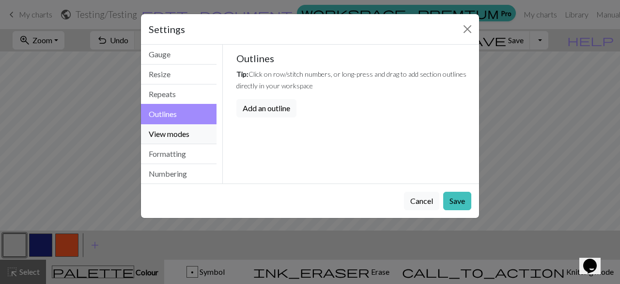
click at [178, 132] on button "View modes" at bounding box center [179, 134] width 76 height 20
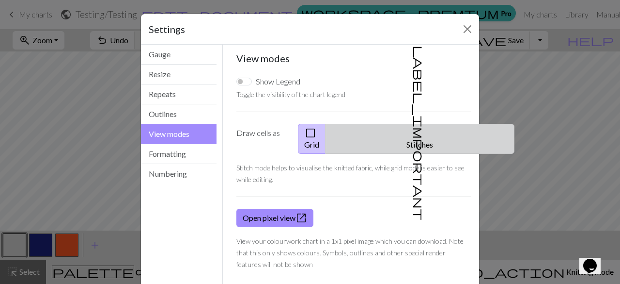
click at [416, 132] on span "label_important" at bounding box center [419, 133] width 14 height 174
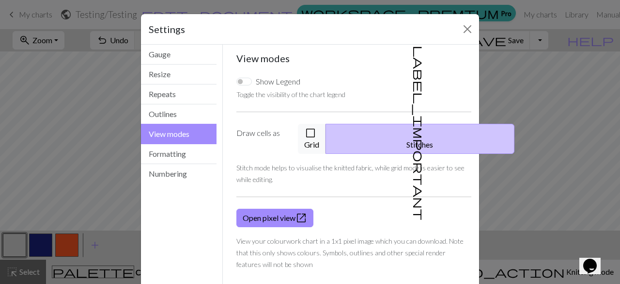
scroll to position [38, 0]
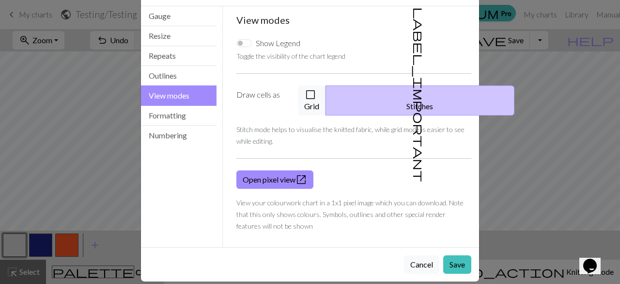
click at [521, 134] on div "Settings View modes Gauge Resize Repeats Outlines View modes Formatting Numberi…" at bounding box center [310, 142] width 620 height 284
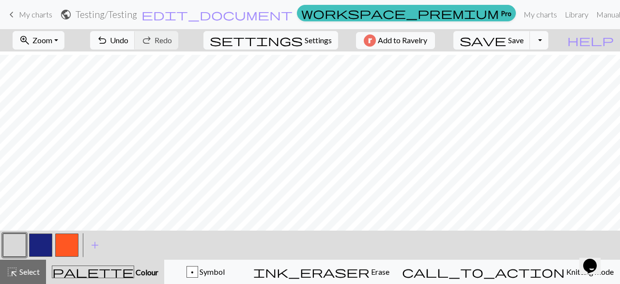
scroll to position [15, 0]
click at [44, 243] on button "button" at bounding box center [40, 244] width 23 height 23
click at [506, 41] on span "save" at bounding box center [483, 40] width 47 height 14
click at [22, 13] on span "My charts" at bounding box center [35, 14] width 33 height 9
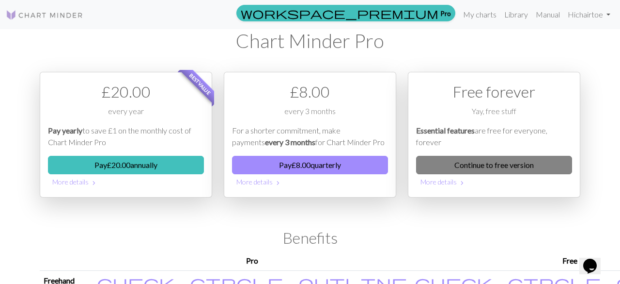
click at [470, 164] on link "Continue to free version" at bounding box center [494, 165] width 156 height 18
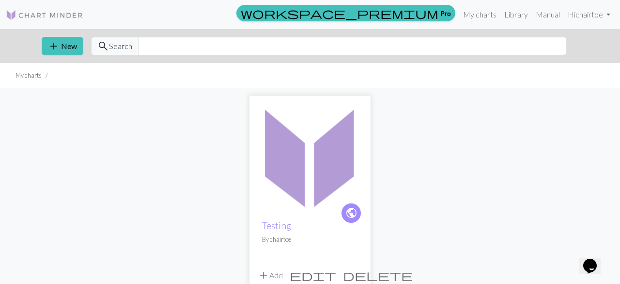
click at [275, 276] on button "add Add" at bounding box center [270, 275] width 32 height 18
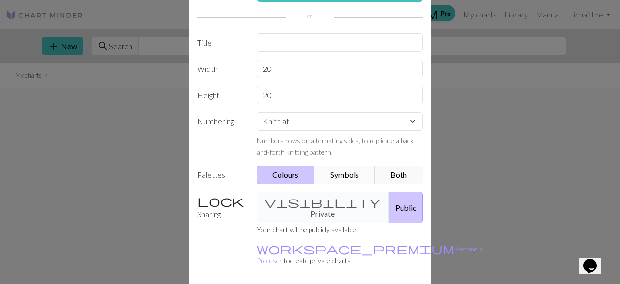
scroll to position [77, 0]
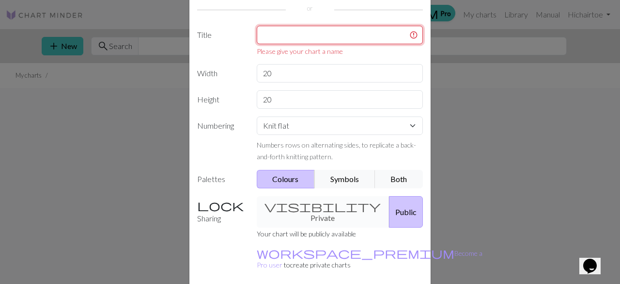
click at [320, 34] on input "text" at bounding box center [340, 35] width 167 height 18
type input "e"
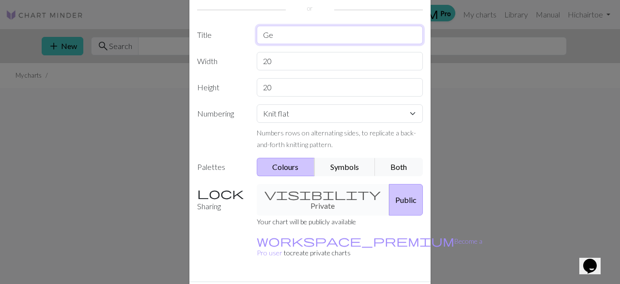
type input "G"
type input "Testing 2"
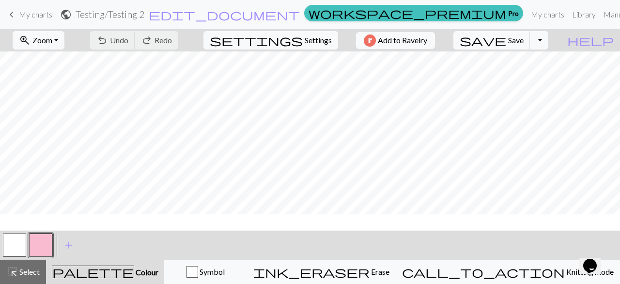
scroll to position [36, 0]
click at [36, 239] on button "button" at bounding box center [40, 244] width 23 height 23
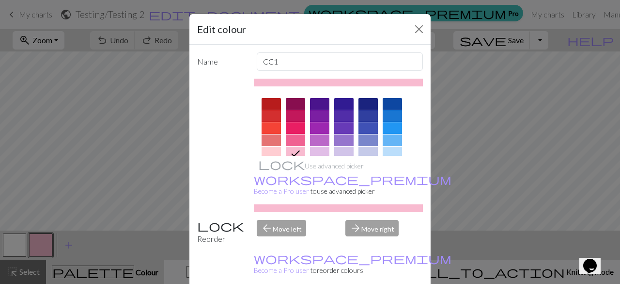
scroll to position [17, 0]
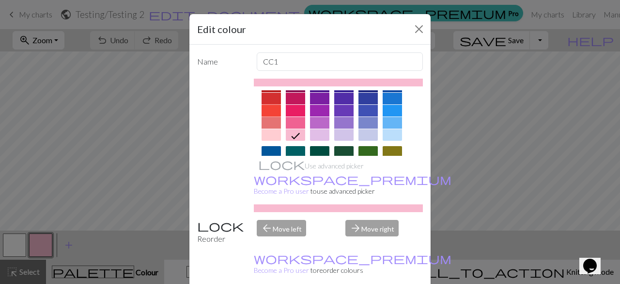
click at [274, 111] on div at bounding box center [271, 111] width 19 height 12
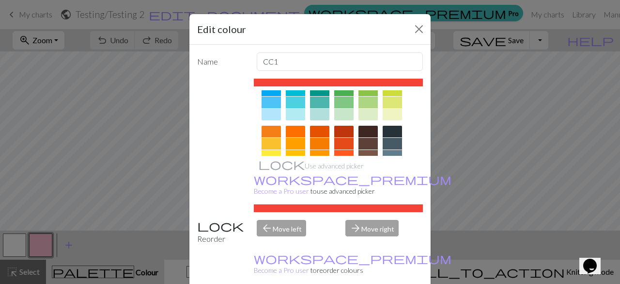
scroll to position [114, 0]
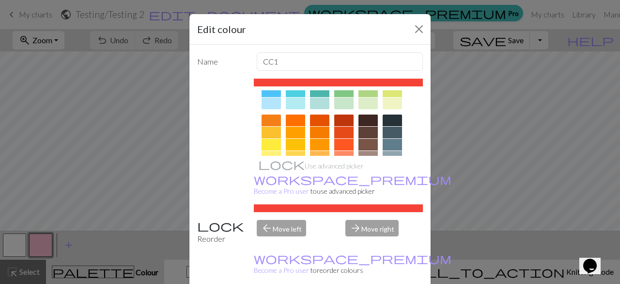
click at [320, 131] on div at bounding box center [319, 132] width 19 height 12
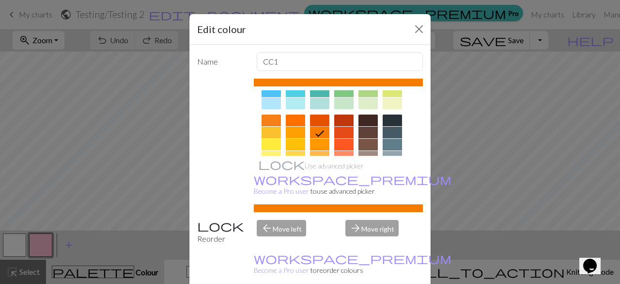
click at [318, 121] on div at bounding box center [319, 120] width 19 height 12
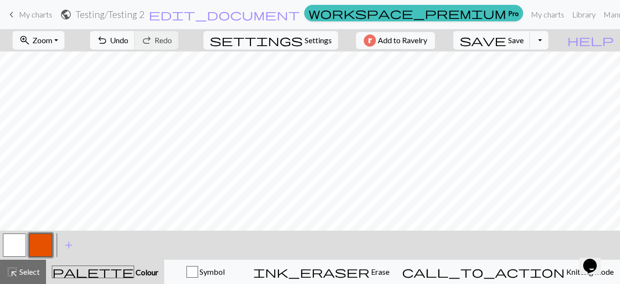
click at [12, 240] on button "button" at bounding box center [14, 244] width 23 height 23
click at [16, 250] on button "button" at bounding box center [14, 244] width 23 height 23
click at [16, 250] on div "Edit colour Name MC Use advanced picker workspace_premium Become a Pro user to …" at bounding box center [310, 142] width 620 height 284
click at [71, 244] on span "add" at bounding box center [69, 245] width 12 height 14
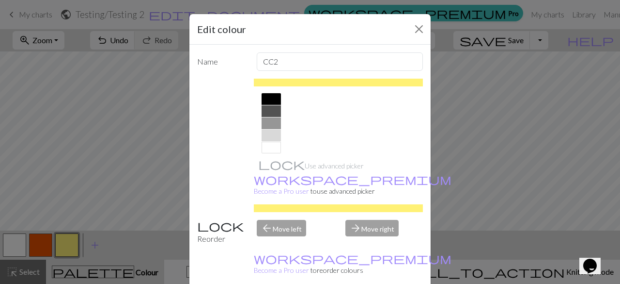
scroll to position [210, 0]
click at [270, 126] on div at bounding box center [271, 127] width 19 height 12
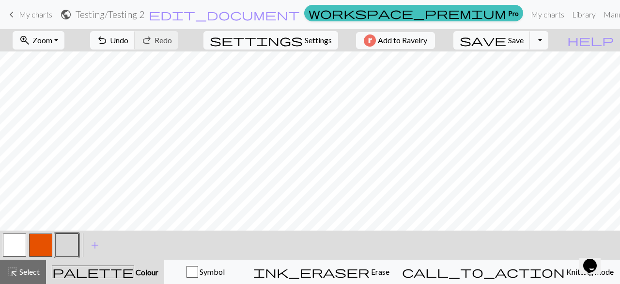
drag, startPoint x: 63, startPoint y: 243, endPoint x: 22, endPoint y: 242, distance: 41.2
click at [23, 244] on div at bounding box center [40, 245] width 79 height 26
click at [78, 244] on button "button" at bounding box center [66, 244] width 23 height 23
click at [76, 244] on div "Edit colour Name CC2 Use advanced picker workspace_premium Become a Pro user to…" at bounding box center [310, 142] width 620 height 284
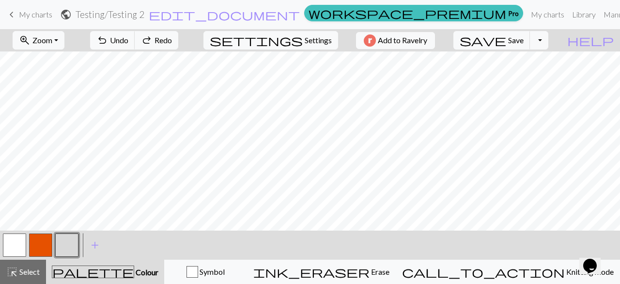
click at [39, 248] on button "button" at bounding box center [40, 244] width 23 height 23
click at [49, 240] on button "button" at bounding box center [40, 244] width 23 height 23
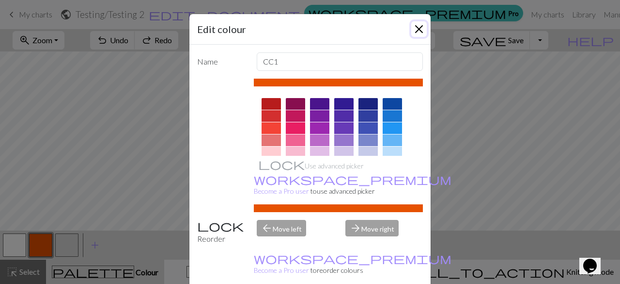
click at [416, 31] on button "Close" at bounding box center [419, 29] width 16 height 16
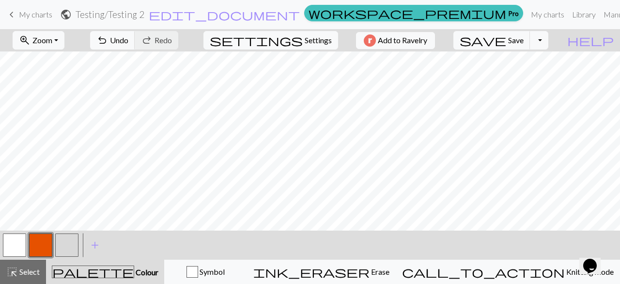
click at [24, 239] on button "button" at bounding box center [14, 244] width 23 height 23
click at [41, 239] on button "button" at bounding box center [40, 244] width 23 height 23
click at [10, 241] on button "button" at bounding box center [14, 244] width 23 height 23
click at [46, 240] on button "button" at bounding box center [40, 244] width 23 height 23
click at [16, 243] on button "button" at bounding box center [14, 244] width 23 height 23
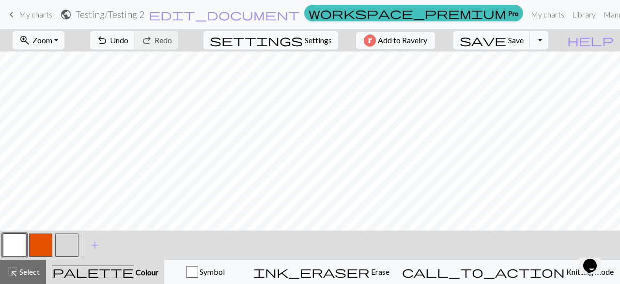
click at [43, 244] on button "button" at bounding box center [40, 244] width 23 height 23
click at [17, 241] on button "button" at bounding box center [14, 244] width 23 height 23
click at [37, 246] on button "button" at bounding box center [40, 244] width 23 height 23
click at [298, 34] on button "settings Settings" at bounding box center [271, 40] width 135 height 18
select select "aran"
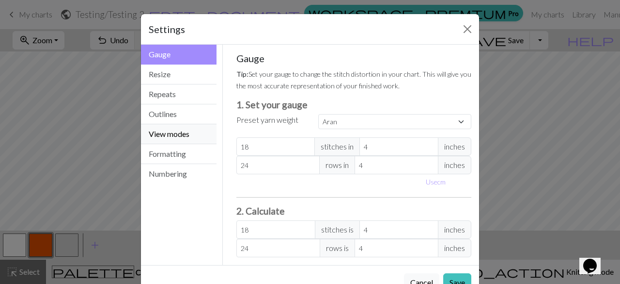
click at [189, 133] on button "View modes" at bounding box center [179, 134] width 76 height 20
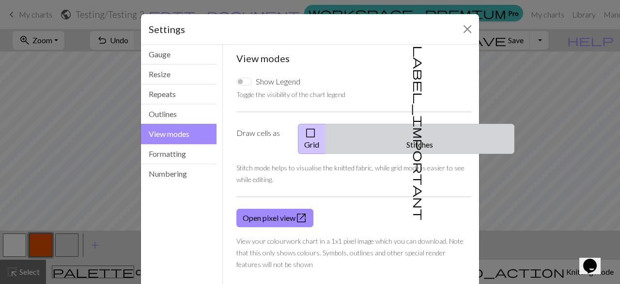
click at [412, 136] on span "label_important" at bounding box center [419, 133] width 14 height 174
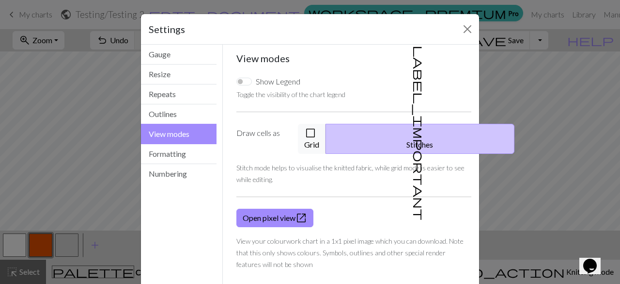
click at [126, 181] on div "Settings View modes Gauge Resize Repeats Outlines View modes Formatting Numberi…" at bounding box center [310, 142] width 620 height 284
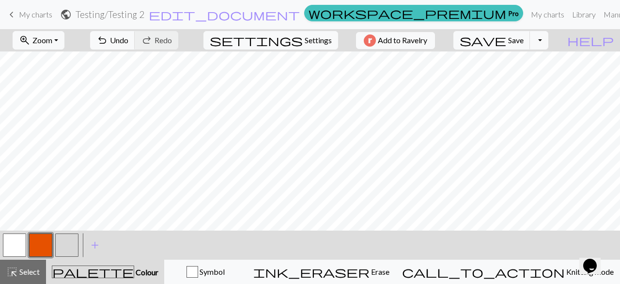
click at [16, 244] on button "button" at bounding box center [14, 244] width 23 height 23
click at [47, 243] on button "button" at bounding box center [40, 244] width 23 height 23
click at [19, 241] on button "button" at bounding box center [14, 244] width 23 height 23
click at [40, 239] on button "button" at bounding box center [40, 244] width 23 height 23
click at [19, 245] on button "button" at bounding box center [14, 244] width 23 height 23
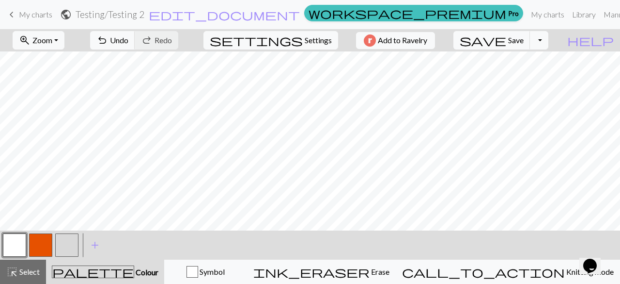
click at [33, 242] on button "button" at bounding box center [40, 244] width 23 height 23
click at [17, 240] on button "button" at bounding box center [14, 244] width 23 height 23
click at [40, 242] on button "button" at bounding box center [40, 244] width 23 height 23
click at [10, 246] on button "button" at bounding box center [14, 244] width 23 height 23
click at [144, 15] on h2 "Testing / Testing 2" at bounding box center [110, 14] width 69 height 11
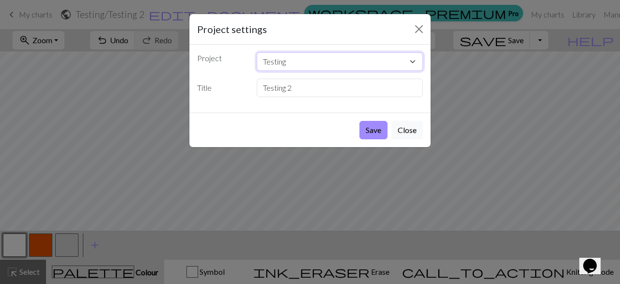
click at [408, 59] on select "Testing" at bounding box center [340, 61] width 167 height 18
click at [257, 52] on select "Testing" at bounding box center [340, 61] width 167 height 18
click at [417, 33] on button "Close" at bounding box center [419, 29] width 16 height 16
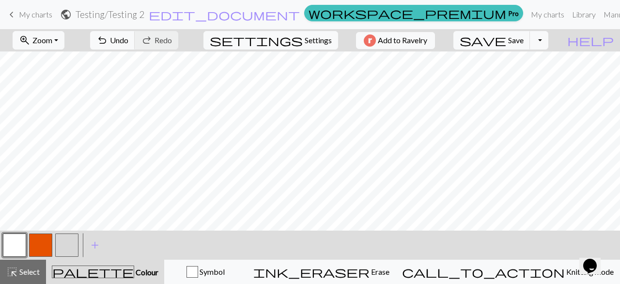
click at [13, 11] on span "keyboard_arrow_left" at bounding box center [12, 15] width 12 height 14
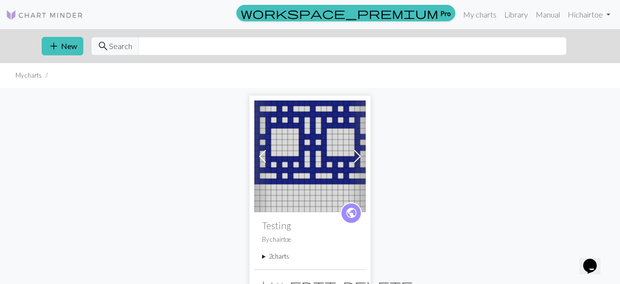
click at [302, 135] on img at bounding box center [309, 155] width 111 height 111
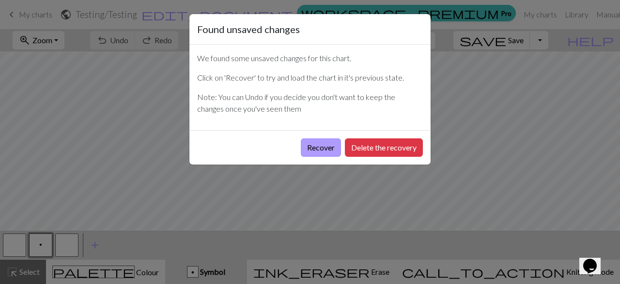
click at [327, 143] on button "Recover" at bounding box center [321, 147] width 40 height 18
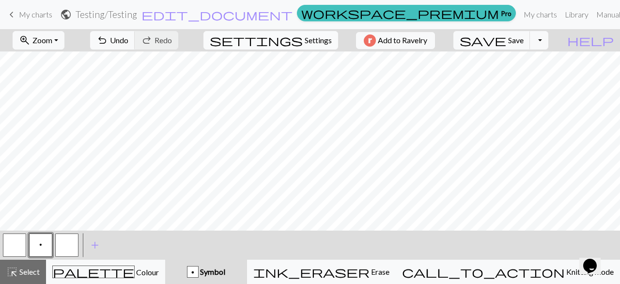
click at [317, 42] on span "Settings" at bounding box center [318, 40] width 27 height 12
select select "dk"
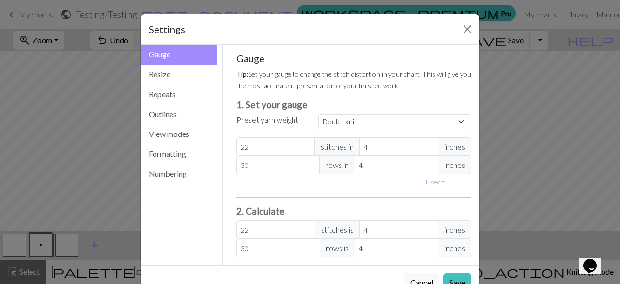
click at [512, 93] on div "Settings Gauge Gauge Resize Repeats Outlines View modes Formatting Numbering Ga…" at bounding box center [310, 142] width 620 height 284
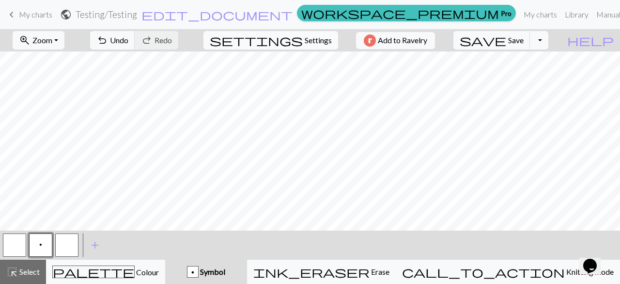
click at [314, 35] on span "Settings" at bounding box center [318, 40] width 27 height 12
select select "dk"
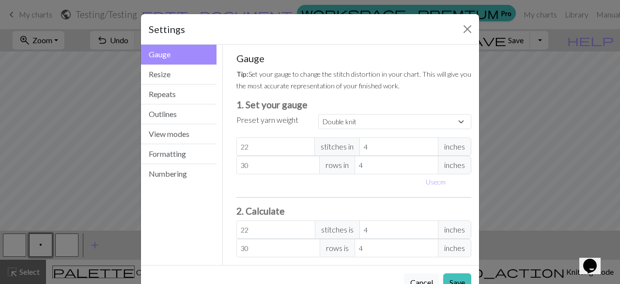
click at [126, 154] on div "Settings Gauge Gauge Resize Repeats Outlines View modes Formatting Numbering Ga…" at bounding box center [310, 142] width 620 height 284
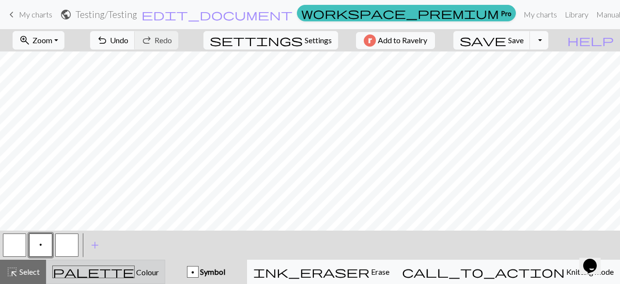
click at [99, 274] on div "palette Colour Colour" at bounding box center [105, 271] width 107 height 13
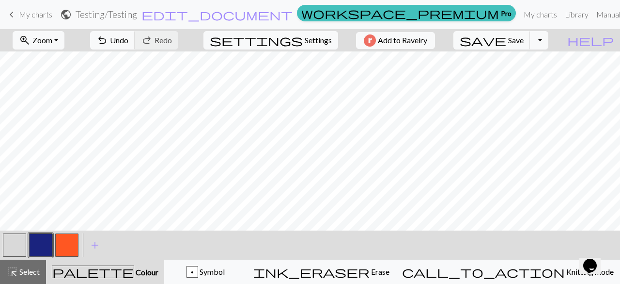
click at [44, 241] on button "button" at bounding box center [40, 244] width 23 height 23
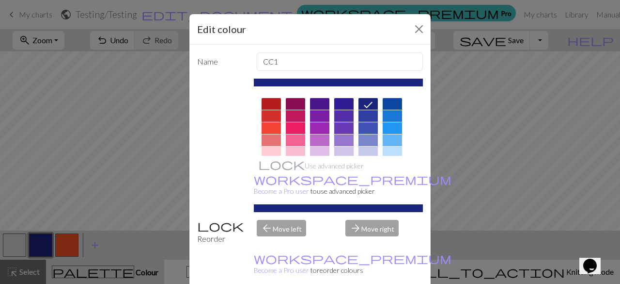
click at [371, 100] on icon at bounding box center [369, 105] width 12 height 12
click at [416, 27] on button "Close" at bounding box center [419, 29] width 16 height 16
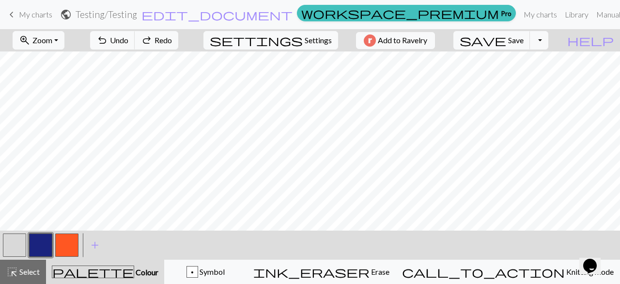
click at [70, 246] on button "button" at bounding box center [66, 244] width 23 height 23
click at [42, 240] on button "button" at bounding box center [40, 244] width 23 height 23
click at [24, 271] on span "Select" at bounding box center [29, 271] width 22 height 9
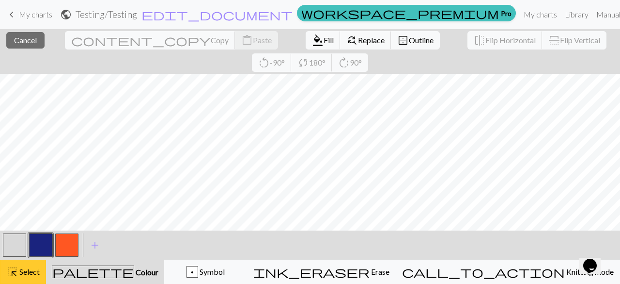
click at [30, 277] on div "highlight_alt Select Select" at bounding box center [22, 272] width 33 height 12
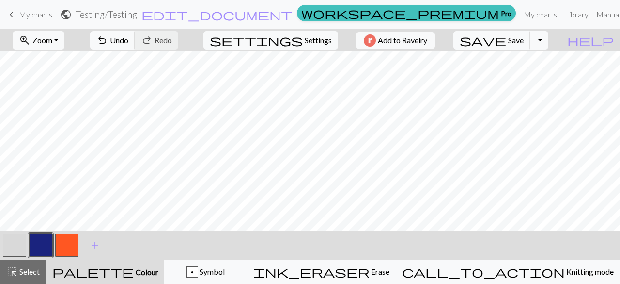
scroll to position [1, 0]
click at [531, 46] on button "save Save Save" at bounding box center [492, 40] width 77 height 18
